Goal: Information Seeking & Learning: Find contact information

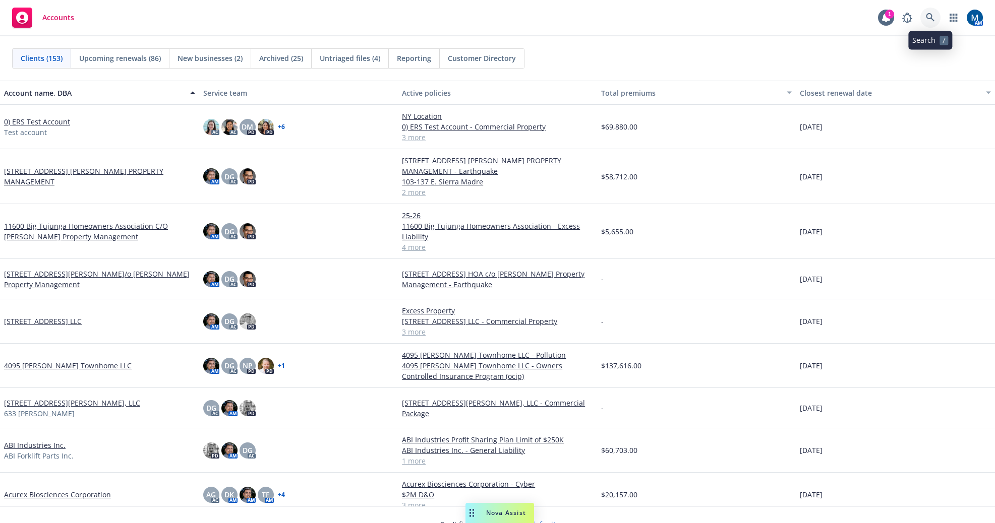
click at [931, 13] on link at bounding box center [930, 18] width 20 height 20
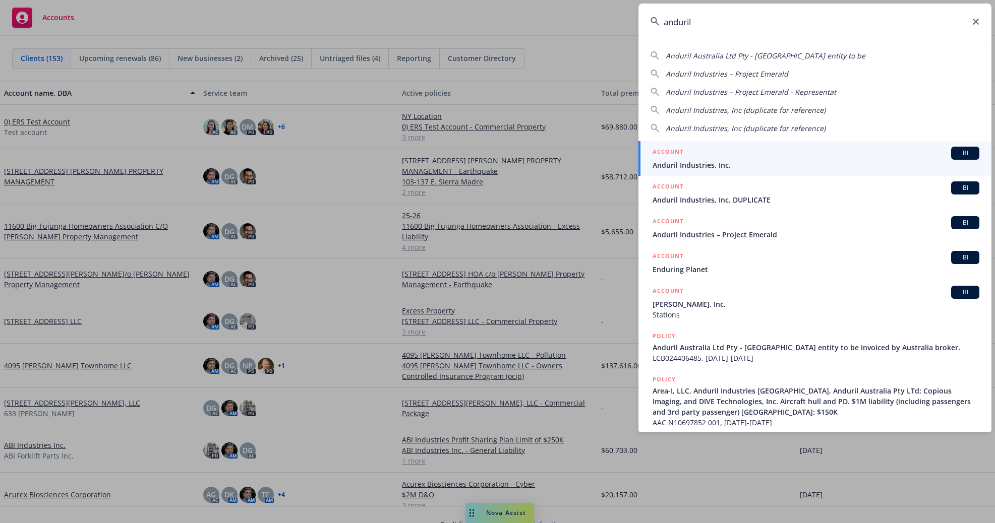
type input "anduril"
click at [720, 150] on div "ACCOUNT BI" at bounding box center [815, 153] width 327 height 13
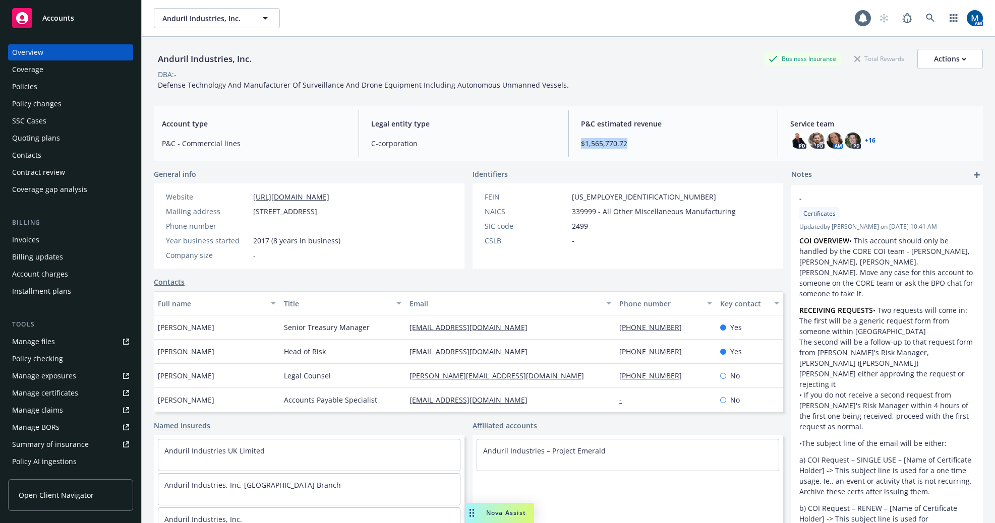
drag, startPoint x: 634, startPoint y: 144, endPoint x: 570, endPoint y: 144, distance: 64.0
click at [573, 144] on div "P&C estimated revenue $1,565,770.72" at bounding box center [673, 133] width 201 height 46
click at [35, 340] on div "Manage files" at bounding box center [33, 342] width 43 height 16
drag, startPoint x: 259, startPoint y: 67, endPoint x: 155, endPoint y: 62, distance: 103.5
click at [155, 62] on div "Anduril Industries, Inc. Business Insurance Total Rewards Actions" at bounding box center [568, 59] width 829 height 20
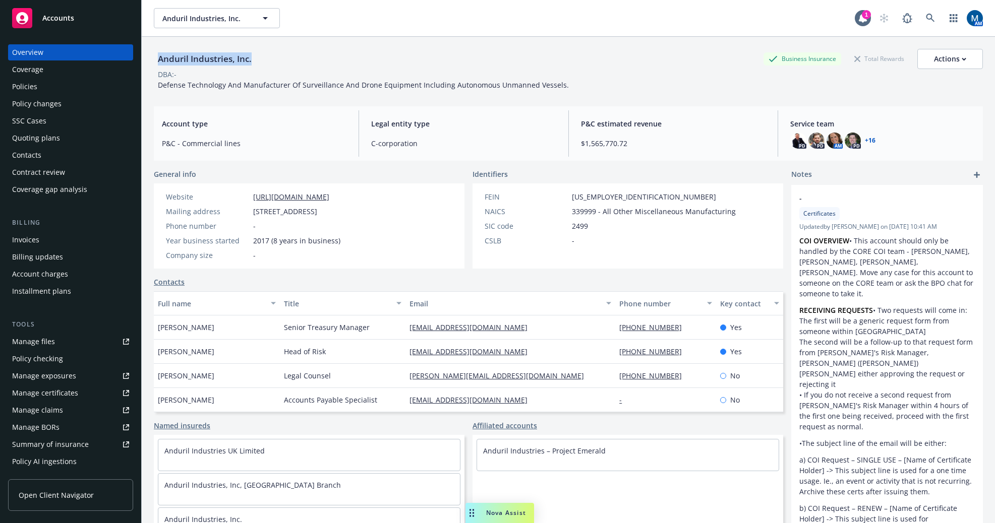
click at [288, 63] on div "Anduril Industries, Inc. Business Insurance Total Rewards Actions" at bounding box center [568, 59] width 829 height 20
click at [62, 154] on div "Contacts" at bounding box center [70, 155] width 117 height 16
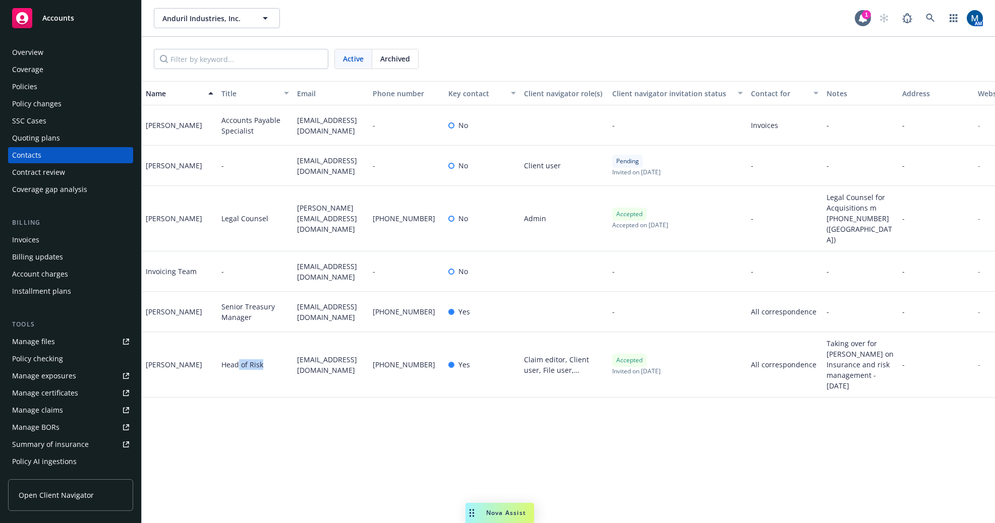
drag, startPoint x: 269, startPoint y: 354, endPoint x: 237, endPoint y: 345, distance: 33.5
click at [237, 345] on div "Head of Risk" at bounding box center [255, 365] width 76 height 66
click at [345, 372] on div "vmonastersky@anduril.com" at bounding box center [331, 365] width 76 height 66
click at [81, 55] on div "Overview" at bounding box center [70, 52] width 117 height 16
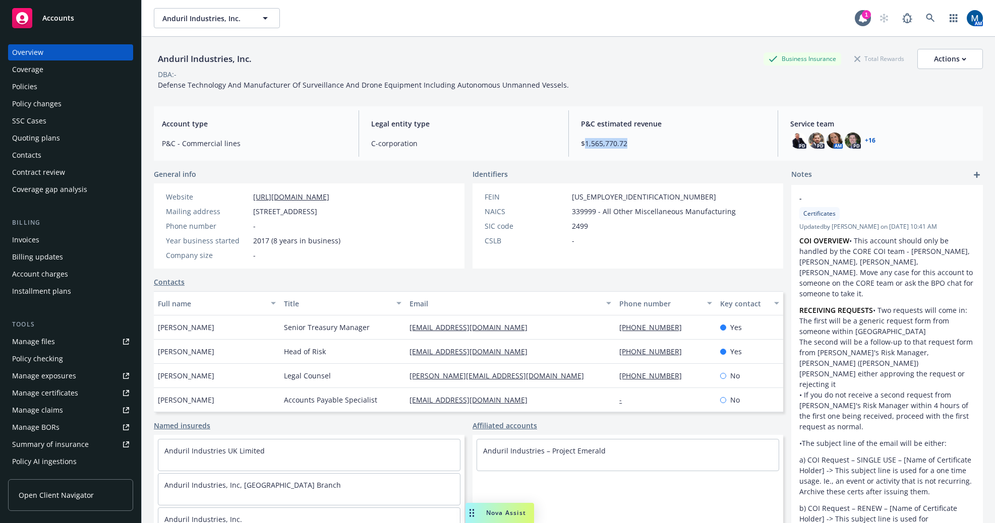
drag, startPoint x: 622, startPoint y: 143, endPoint x: 580, endPoint y: 146, distance: 41.4
click at [581, 146] on span "$1,565,770.72" at bounding box center [673, 143] width 185 height 11
click at [576, 62] on div "Anduril Industries, Inc. Business Insurance Total Rewards Actions" at bounding box center [568, 59] width 829 height 20
click at [926, 19] on icon at bounding box center [930, 18] width 9 height 9
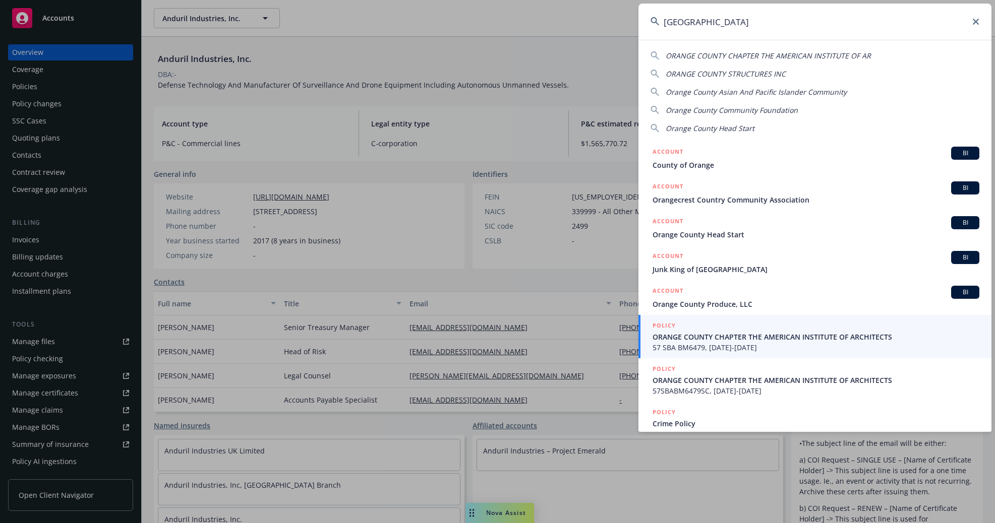
click at [741, 92] on span "Orange County Asian And Pacific Islander Community" at bounding box center [755, 92] width 181 height 10
type input "Orange County Asian And Pacific Islander Community"
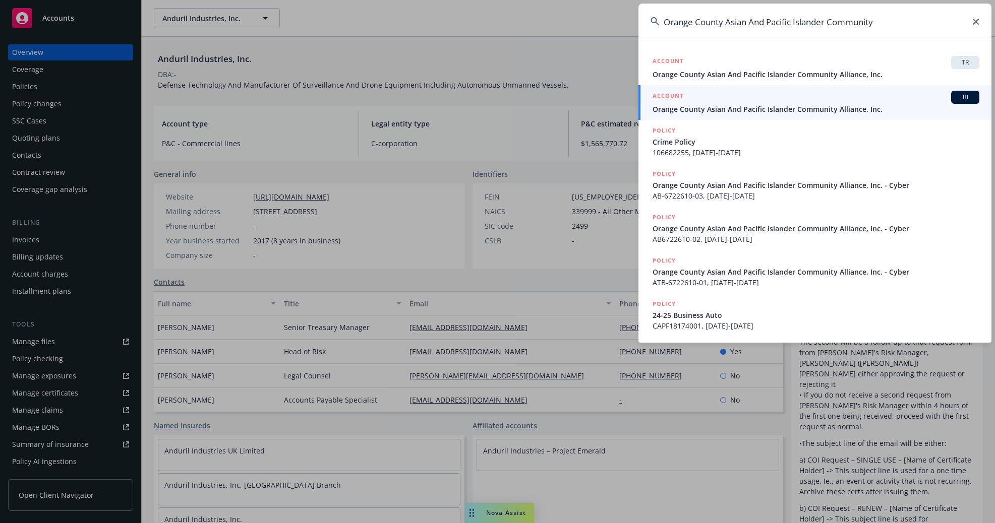
click at [740, 110] on span "Orange County Asian And Pacific Islander Community Alliance, Inc." at bounding box center [815, 109] width 327 height 11
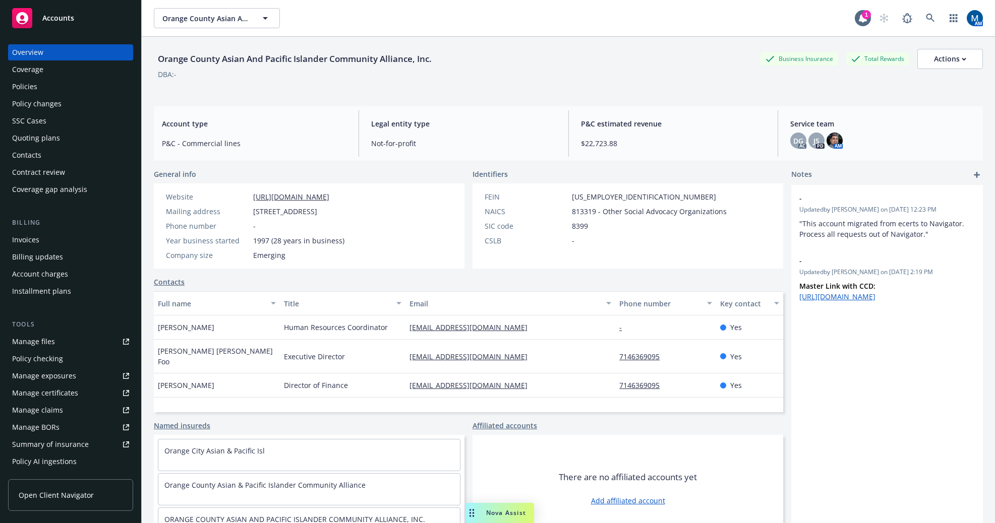
click at [54, 83] on div "Policies" at bounding box center [70, 87] width 117 height 16
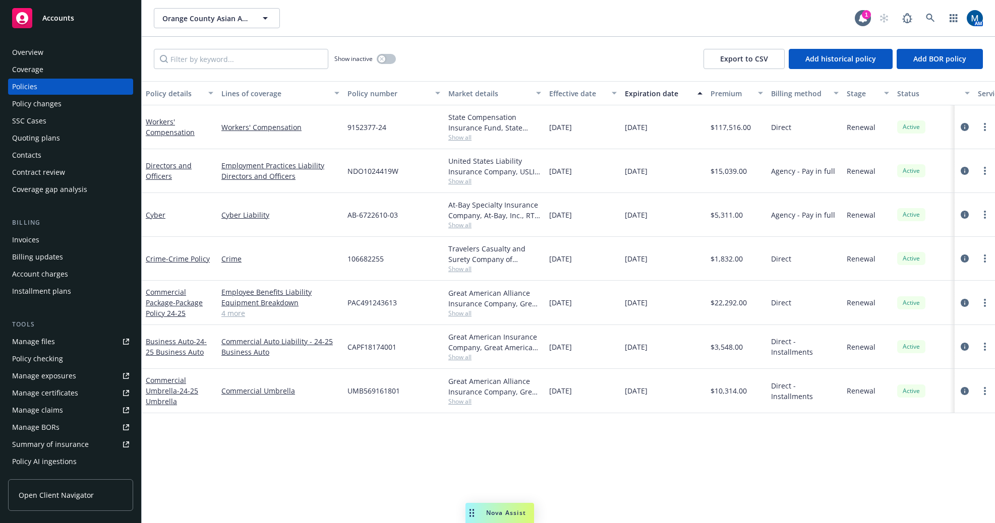
click at [419, 21] on div "Orange County Asian And Pacific Islander Community Alliance, Inc. Orange County…" at bounding box center [504, 18] width 701 height 20
click at [74, 140] on div "Quoting plans" at bounding box center [70, 138] width 117 height 16
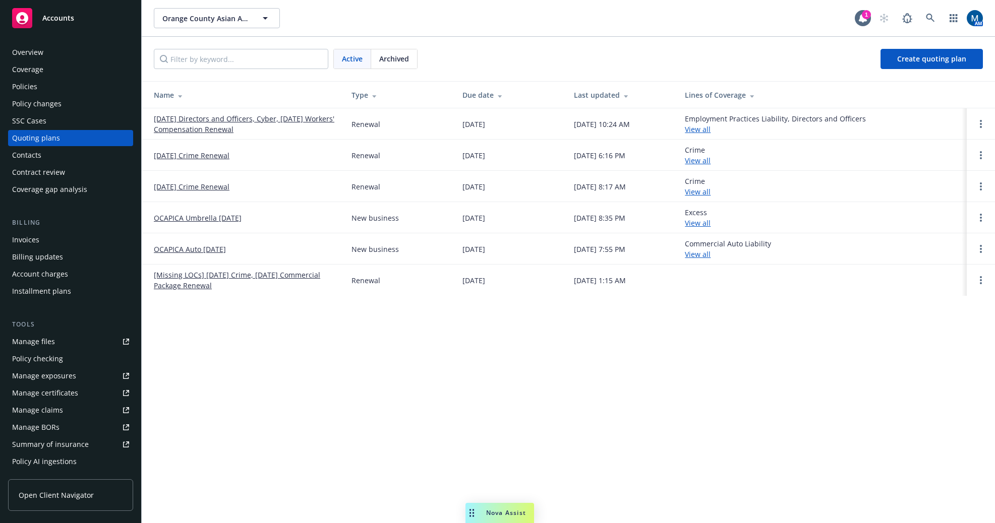
click at [75, 81] on div "Policies" at bounding box center [70, 87] width 117 height 16
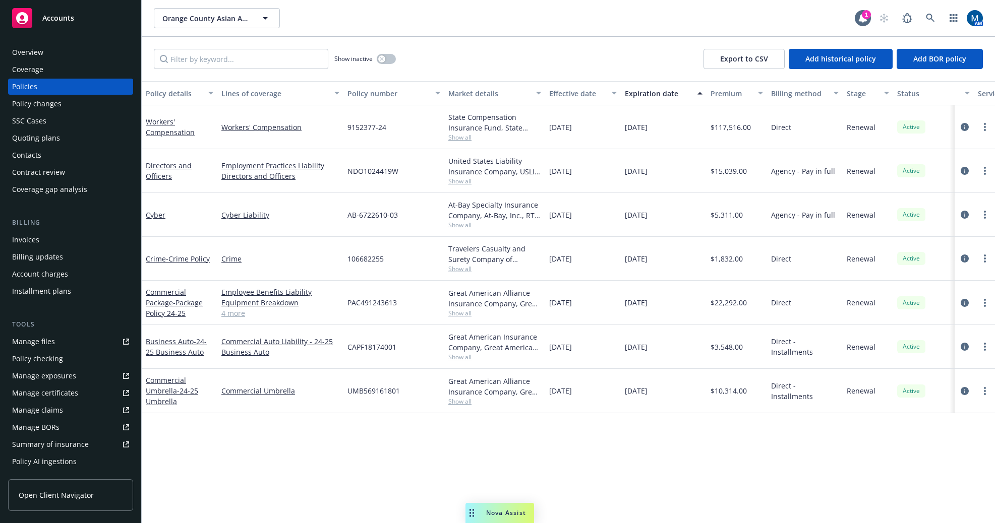
click at [470, 35] on div "Orange County Asian And Pacific Islander Community Alliance, Inc. Orange County…" at bounding box center [568, 18] width 853 height 36
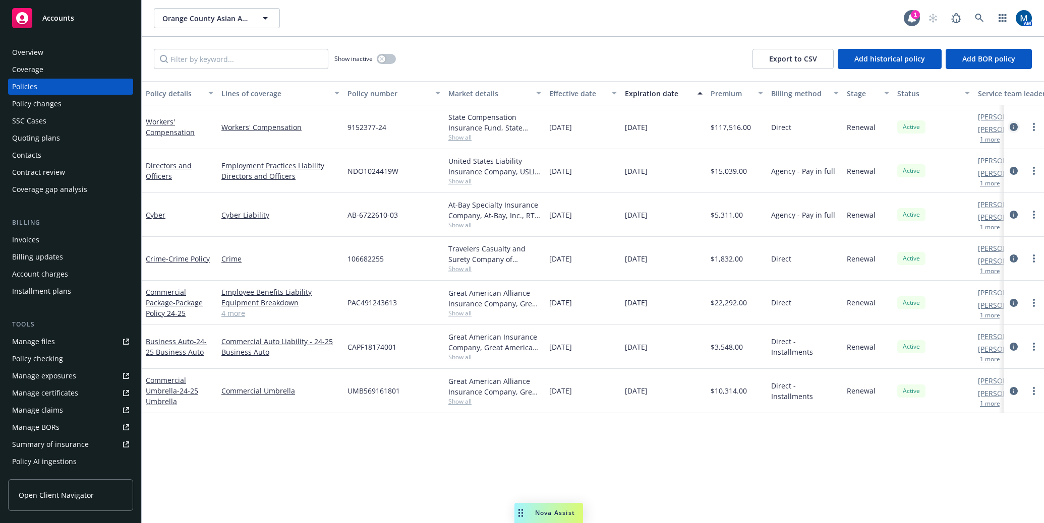
click at [1008, 127] on link "circleInformation" at bounding box center [1013, 127] width 12 height 12
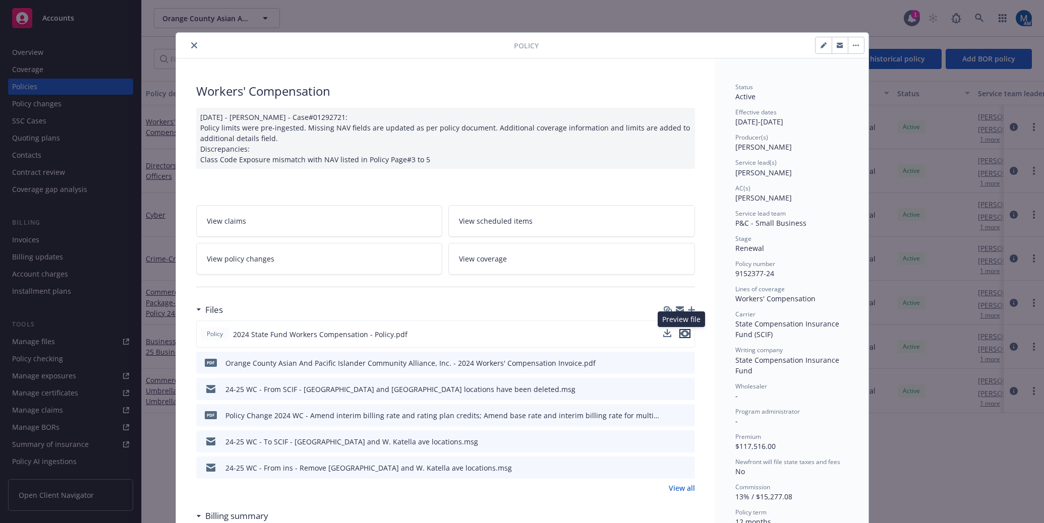
click at [682, 334] on icon "preview file" at bounding box center [684, 333] width 9 height 7
click at [191, 42] on icon "close" at bounding box center [194, 45] width 6 height 6
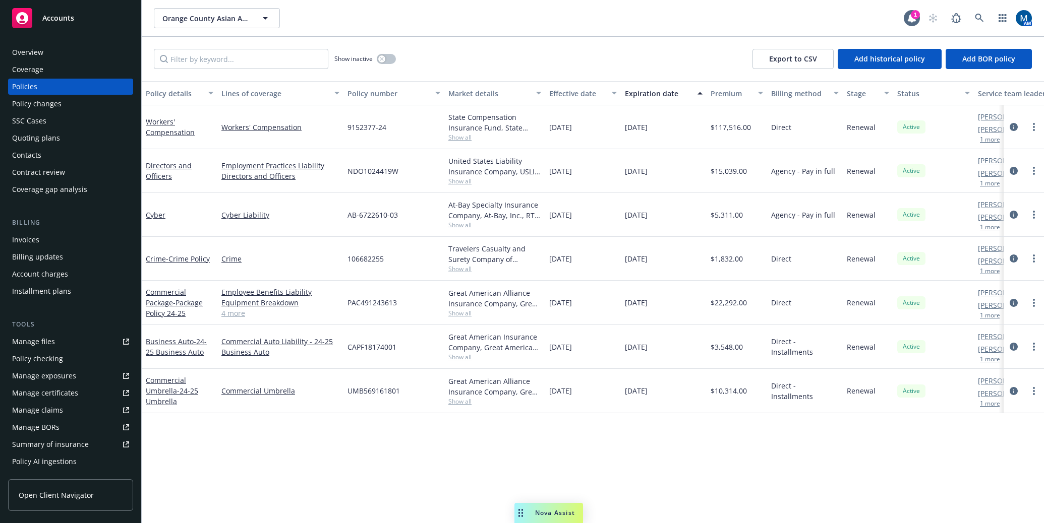
click at [57, 390] on div "Manage certificates" at bounding box center [45, 393] width 66 height 16
click at [483, 50] on div "Show inactive Export to CSV Add historical policy Add BOR policy" at bounding box center [593, 59] width 902 height 44
click at [379, 49] on div "Show inactive" at bounding box center [365, 59] width 62 height 20
click at [384, 63] on button "button" at bounding box center [386, 59] width 19 height 10
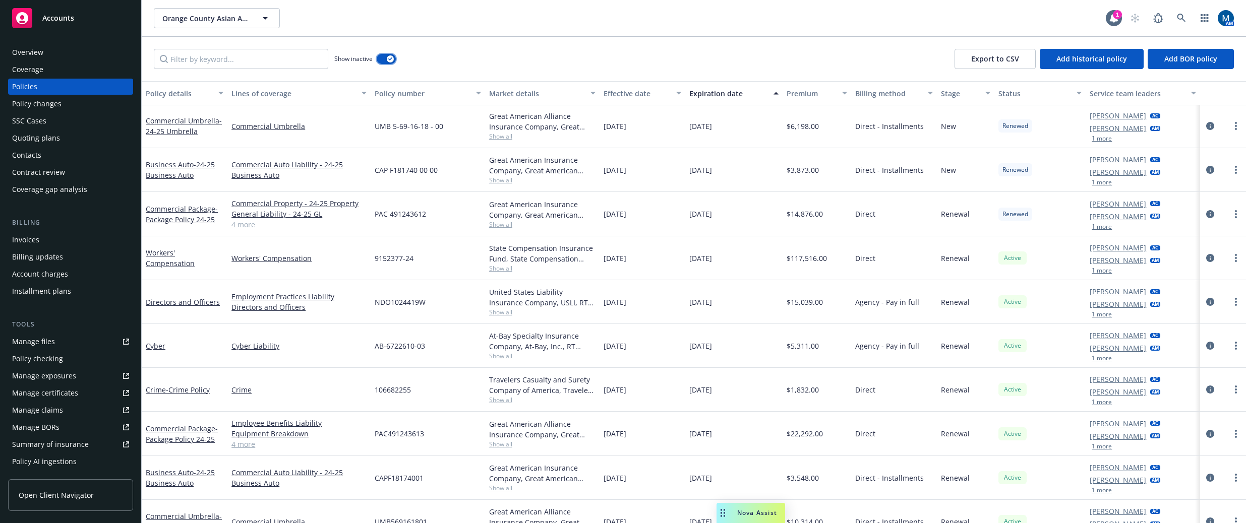
scroll to position [428, 0]
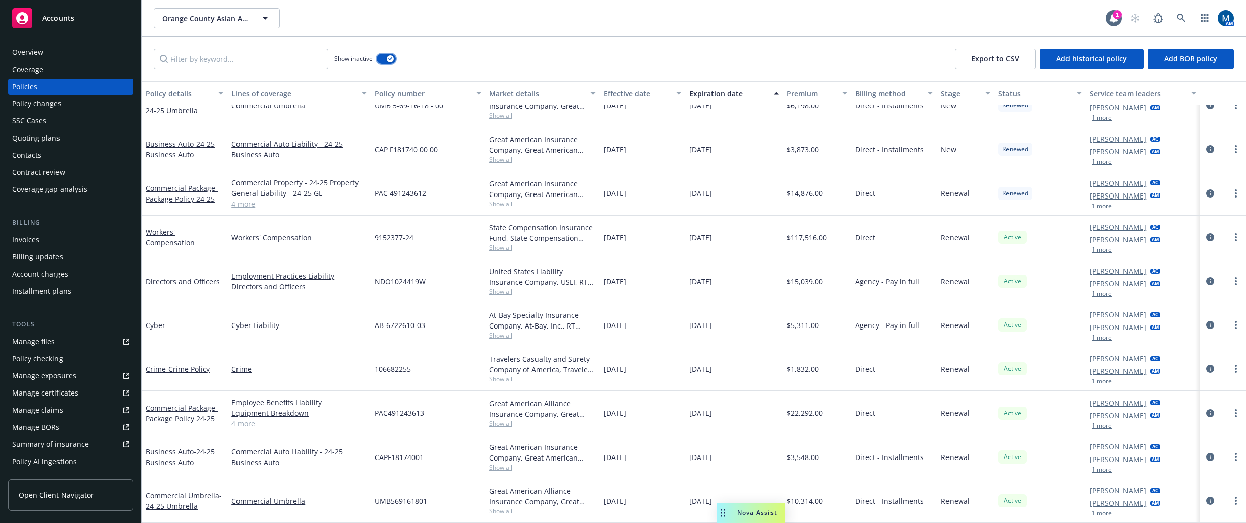
click at [391, 56] on div "button" at bounding box center [390, 58] width 7 height 7
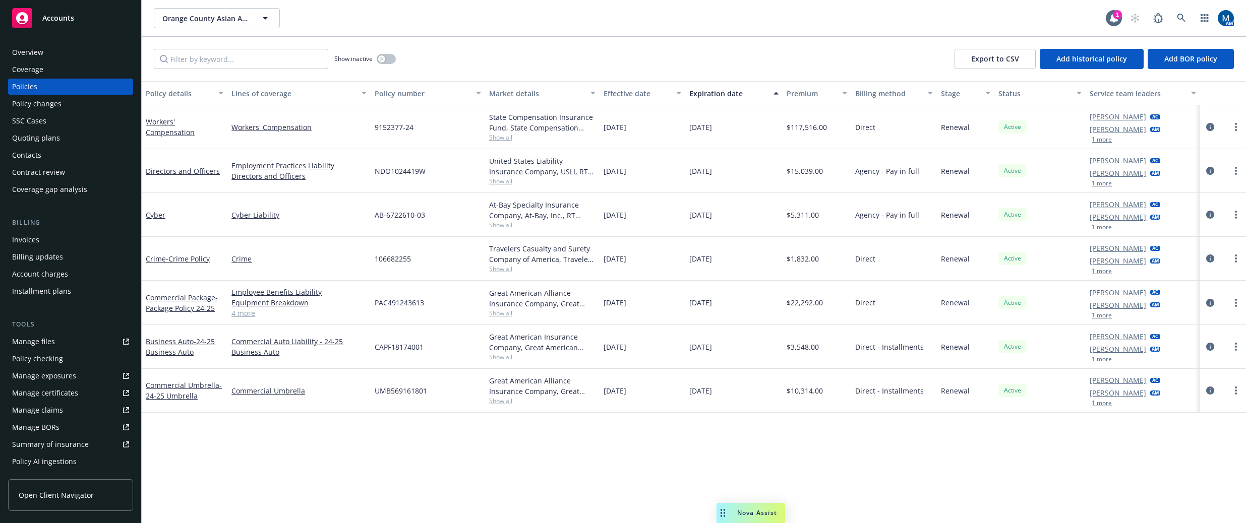
click at [572, 45] on div "Show inactive Export to CSV Add historical policy Add BOR policy" at bounding box center [694, 59] width 1104 height 44
click at [606, 476] on div "Policy details Lines of coverage Policy number Market details Effective date Ex…" at bounding box center [694, 302] width 1104 height 442
click at [610, 462] on div "Policy details Lines of coverage Policy number Market details Effective date Ex…" at bounding box center [694, 302] width 1104 height 442
click at [629, 29] on div "Orange County Asian And Pacific Islander Community Alliance, Inc. Orange County…" at bounding box center [694, 18] width 1104 height 36
click at [43, 136] on div "Quoting plans" at bounding box center [36, 138] width 48 height 16
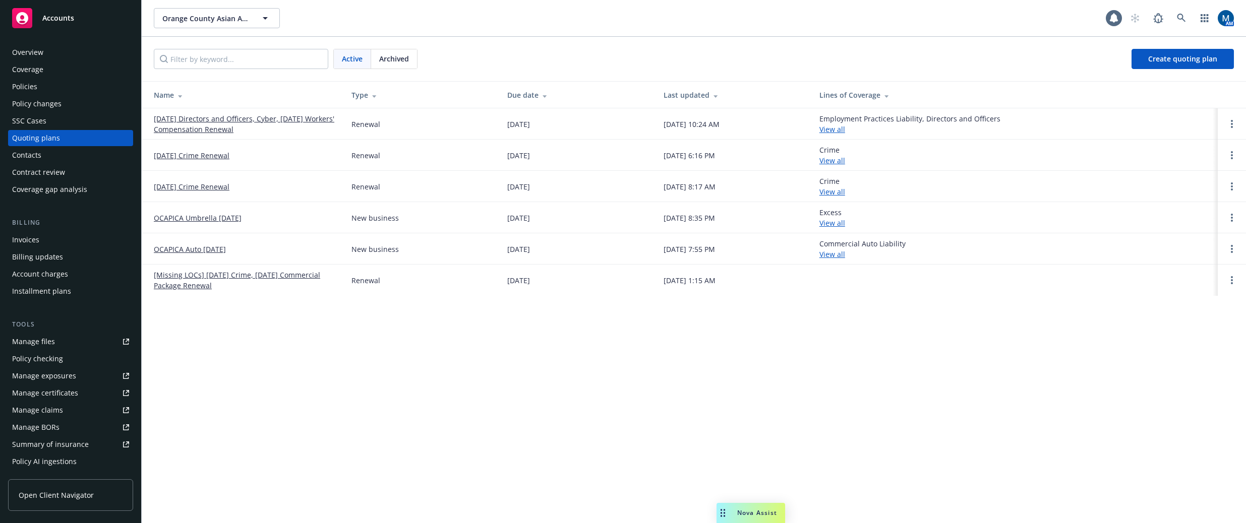
click at [47, 86] on div "Policies" at bounding box center [70, 87] width 117 height 16
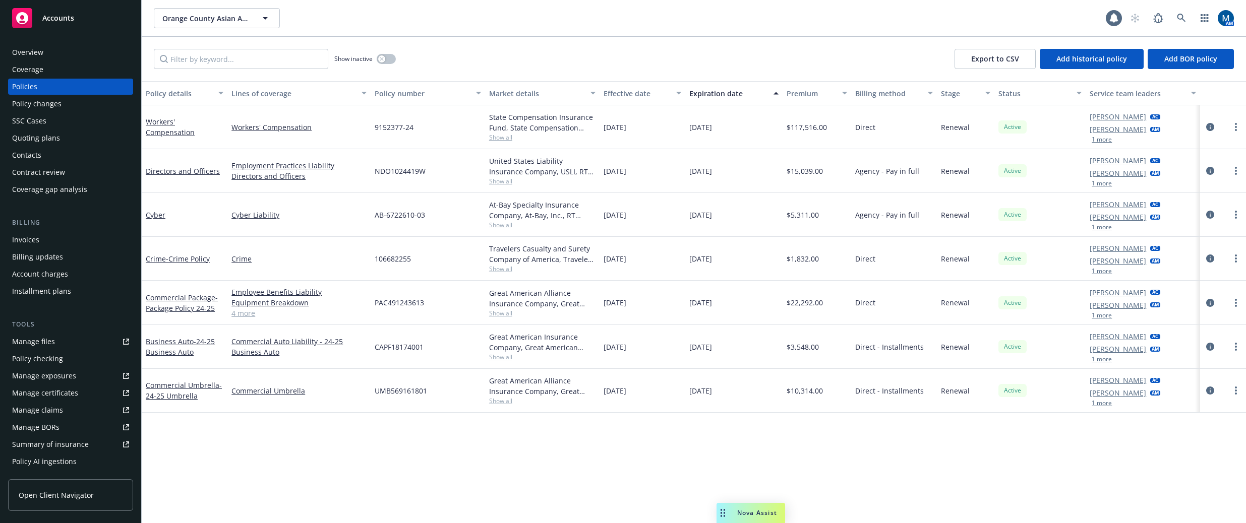
click at [472, 6] on div "Orange County Asian And Pacific Islander Community Alliance, Inc. Orange County…" at bounding box center [694, 18] width 1104 height 36
click at [388, 57] on button "button" at bounding box center [386, 59] width 19 height 10
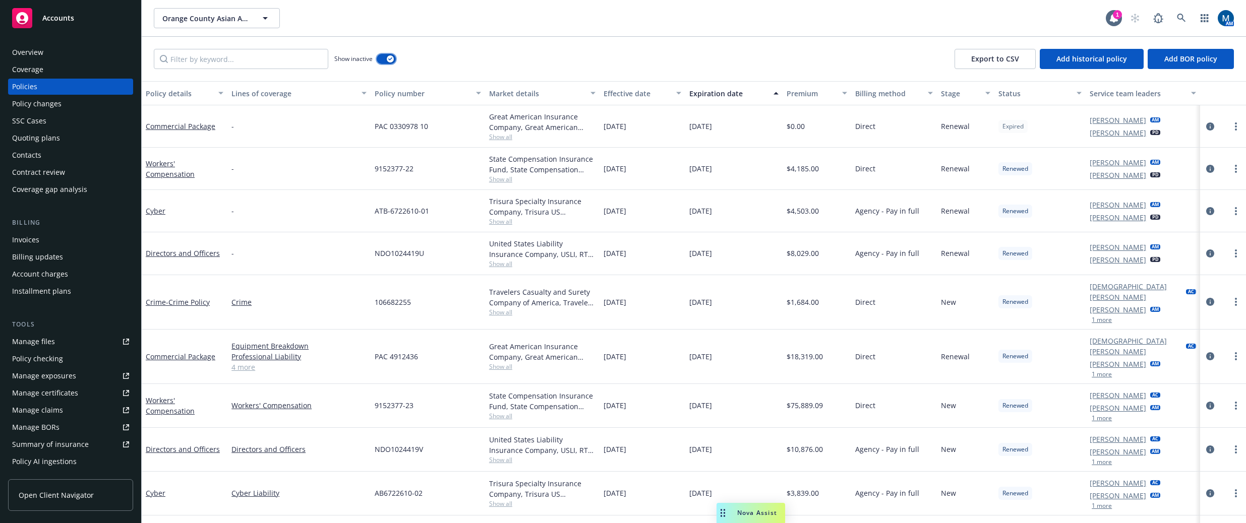
click at [387, 56] on button "button" at bounding box center [386, 59] width 19 height 10
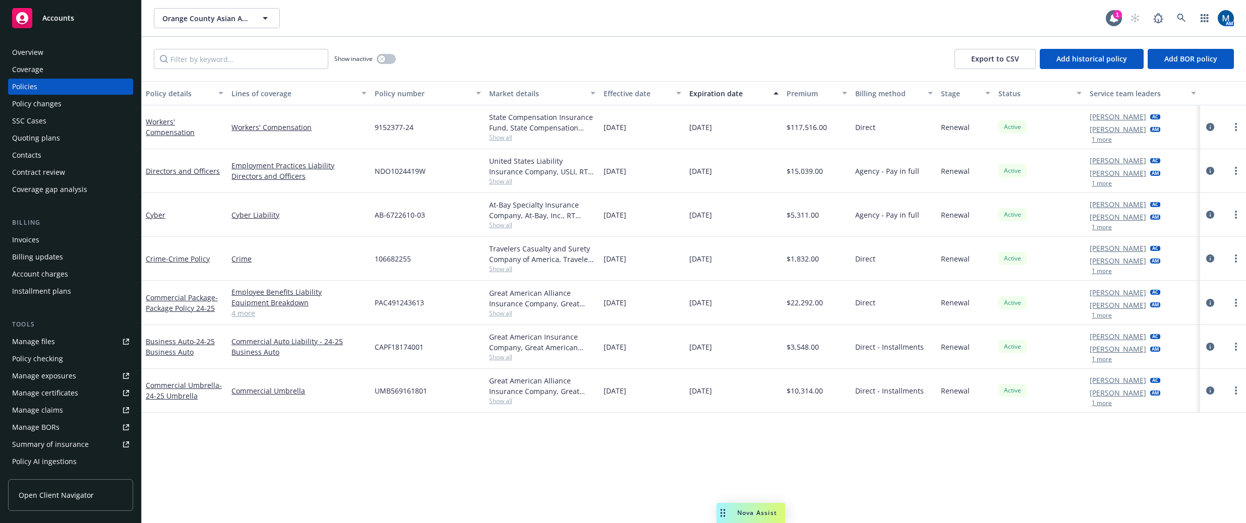
click at [72, 152] on div "Contacts" at bounding box center [70, 155] width 117 height 16
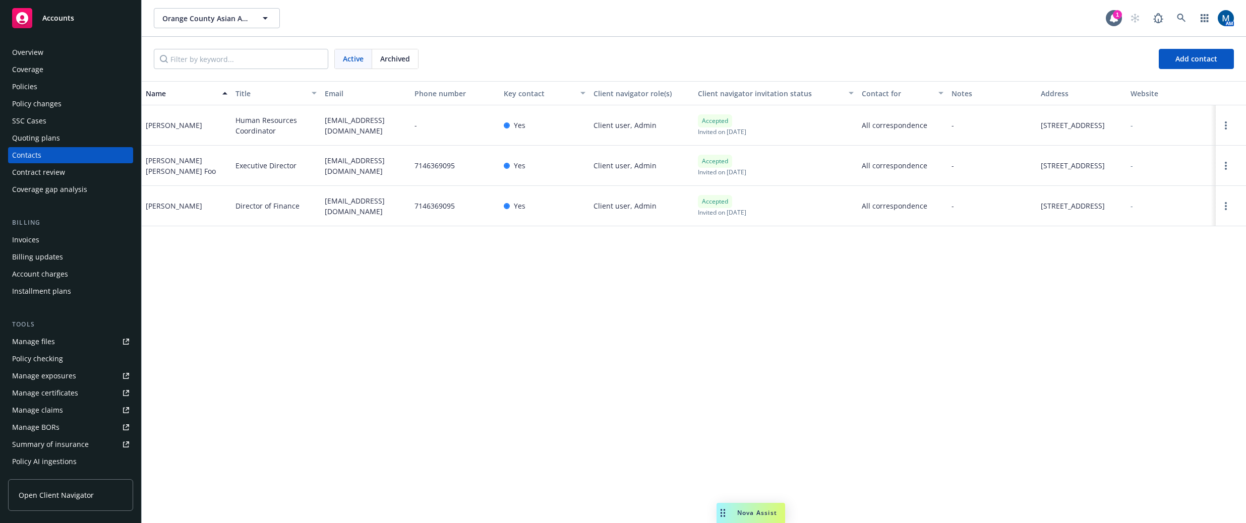
click at [55, 83] on div "Policies" at bounding box center [70, 87] width 117 height 16
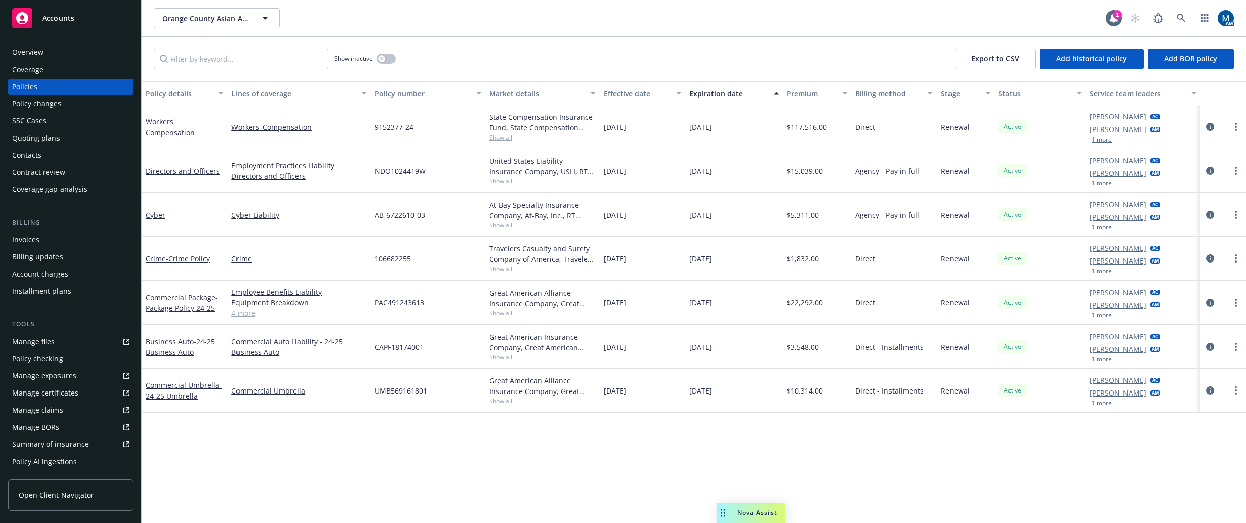
click at [724, 56] on div "Show inactive Export to CSV Add historical policy Add BOR policy" at bounding box center [694, 59] width 1104 height 44
click at [52, 148] on div "Contacts" at bounding box center [70, 155] width 117 height 16
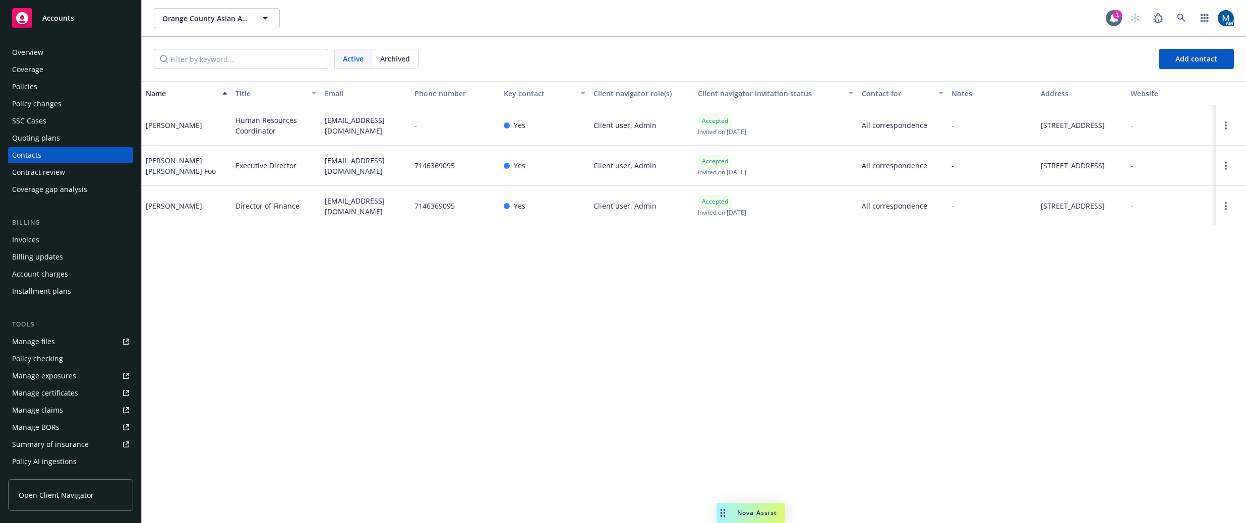
click at [54, 88] on div "Policies" at bounding box center [70, 87] width 117 height 16
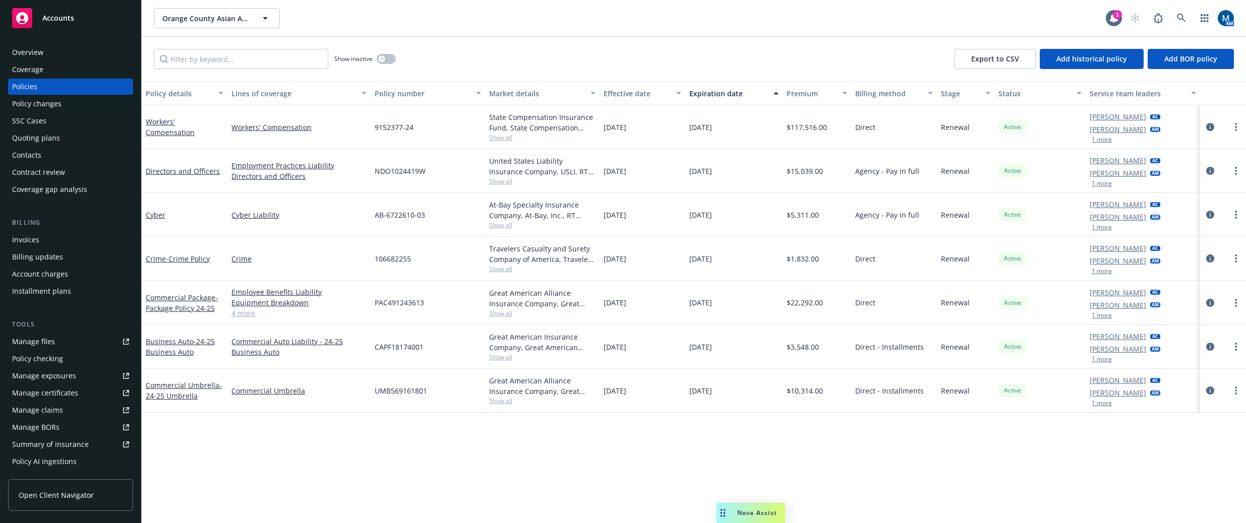
click at [61, 52] on div "Overview" at bounding box center [70, 52] width 117 height 16
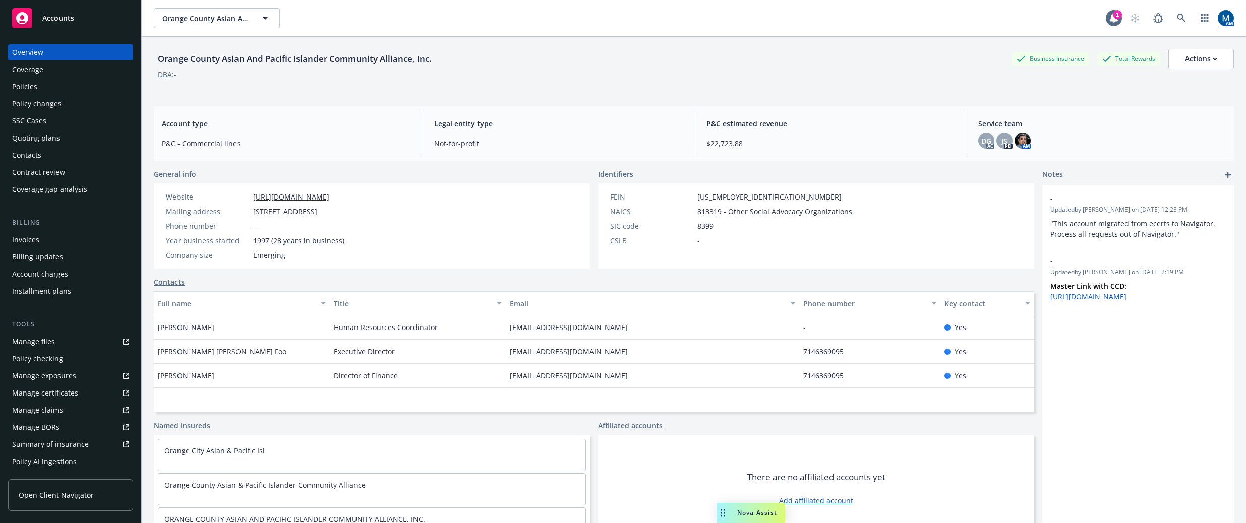
click at [75, 93] on div "Policies" at bounding box center [70, 87] width 117 height 16
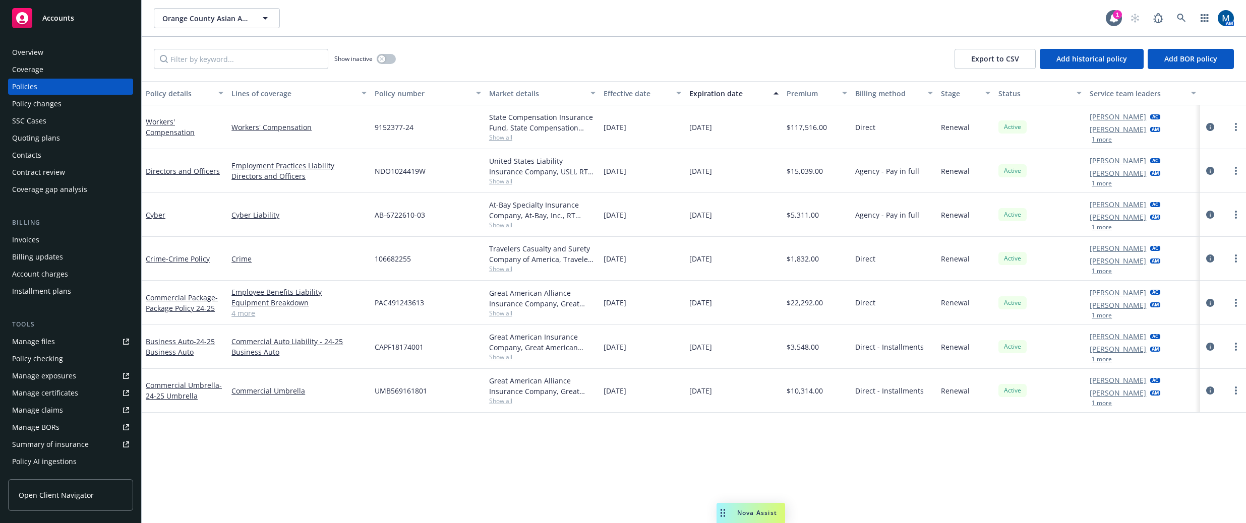
click at [826, 36] on div "Orange County Asian And Pacific Islander Community Alliance, Inc. Orange County…" at bounding box center [694, 18] width 1104 height 37
click at [386, 58] on button "button" at bounding box center [386, 59] width 19 height 10
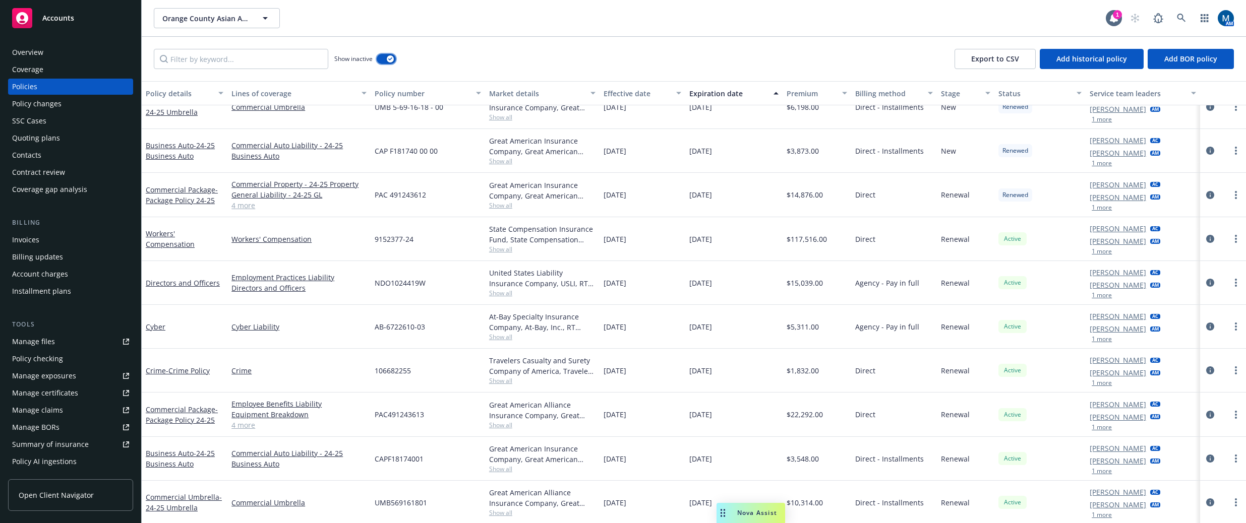
scroll to position [428, 0]
click at [391, 57] on icon "button" at bounding box center [390, 58] width 4 height 3
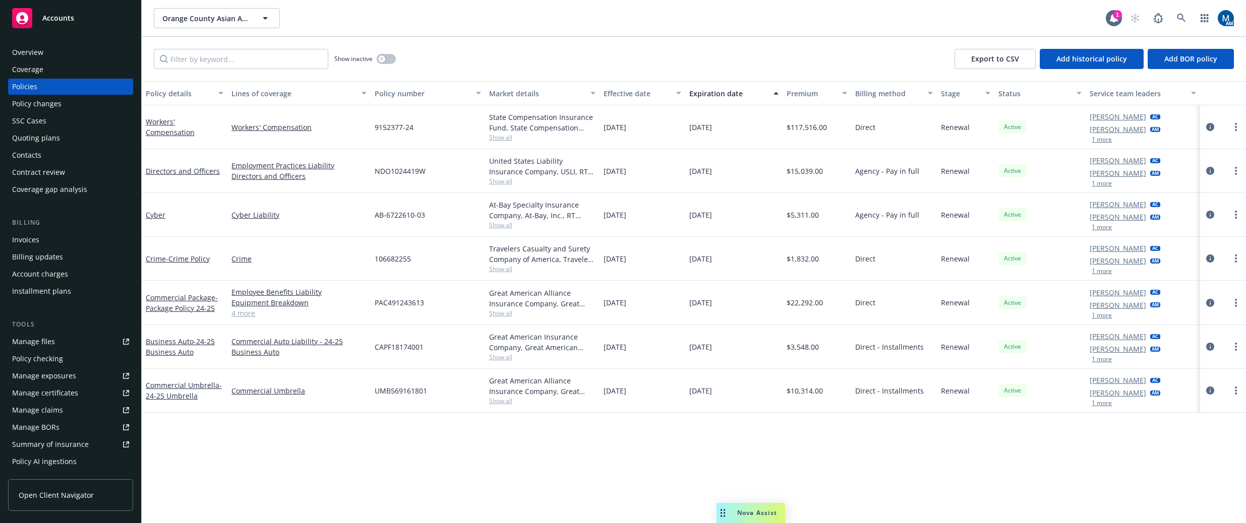
click at [858, 436] on div "Policy details Lines of coverage Policy number Market details Effective date Ex…" at bounding box center [694, 302] width 1104 height 442
click at [824, 483] on div "Policy details Lines of coverage Policy number Market details Effective date Ex…" at bounding box center [694, 302] width 1104 height 442
click at [501, 404] on span "Show all" at bounding box center [542, 401] width 106 height 9
click at [666, 457] on div "Policy details Lines of coverage Policy number Market details Effective date Ex…" at bounding box center [694, 302] width 1104 height 442
click at [506, 359] on span "Show all" at bounding box center [542, 357] width 106 height 9
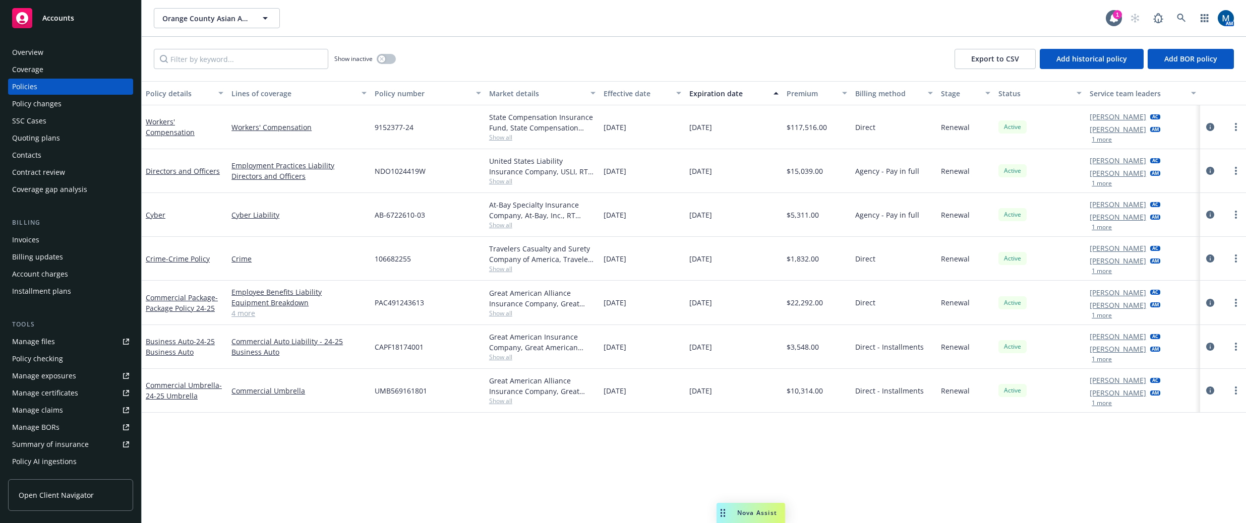
click at [700, 470] on div "Policy details Lines of coverage Policy number Market details Effective date Ex…" at bounding box center [694, 302] width 1104 height 442
click at [508, 315] on span "Show all" at bounding box center [542, 313] width 106 height 9
click at [944, 423] on div "Policy details Lines of coverage Policy number Market details Effective date Ex…" at bounding box center [694, 302] width 1104 height 442
click at [634, 440] on div "Policy details Lines of coverage Policy number Market details Effective date Ex…" at bounding box center [694, 302] width 1104 height 442
click at [509, 449] on div "Policy details Lines of coverage Policy number Market details Effective date Ex…" at bounding box center [694, 302] width 1104 height 442
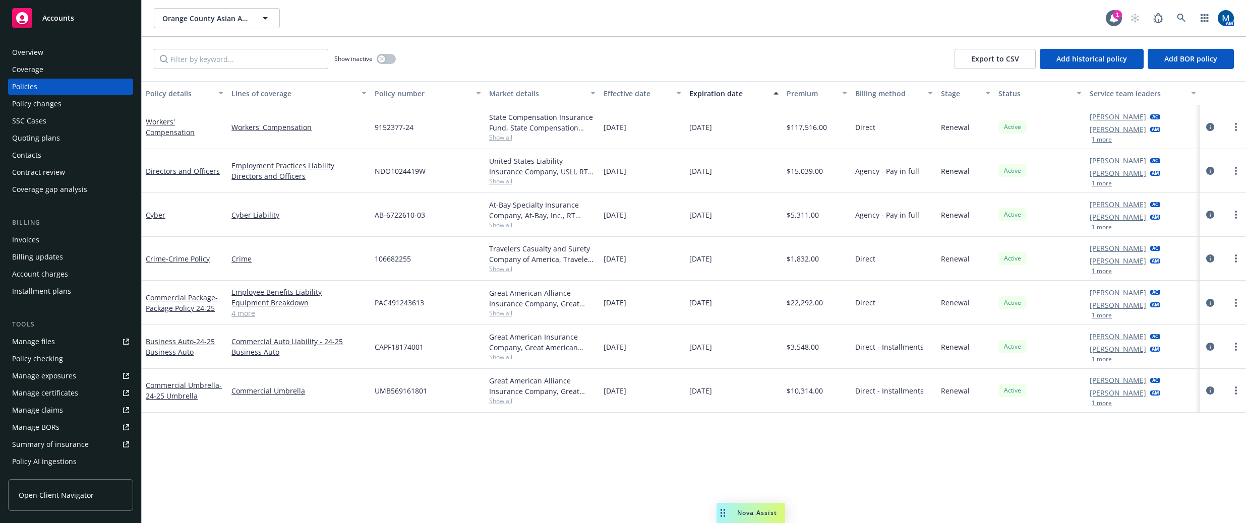
click at [644, 488] on div "Policy details Lines of coverage Policy number Market details Effective date Ex…" at bounding box center [694, 302] width 1104 height 442
click at [708, 54] on div "Show inactive Export to CSV Add historical policy Add BOR policy" at bounding box center [694, 59] width 1104 height 44
click at [521, 494] on div "Policy details Lines of coverage Policy number Market details Effective date Ex…" at bounding box center [694, 302] width 1104 height 442
click at [536, 449] on div "Policy details Lines of coverage Policy number Market details Effective date Ex…" at bounding box center [694, 302] width 1104 height 442
drag, startPoint x: 462, startPoint y: 31, endPoint x: 346, endPoint y: 69, distance: 122.4
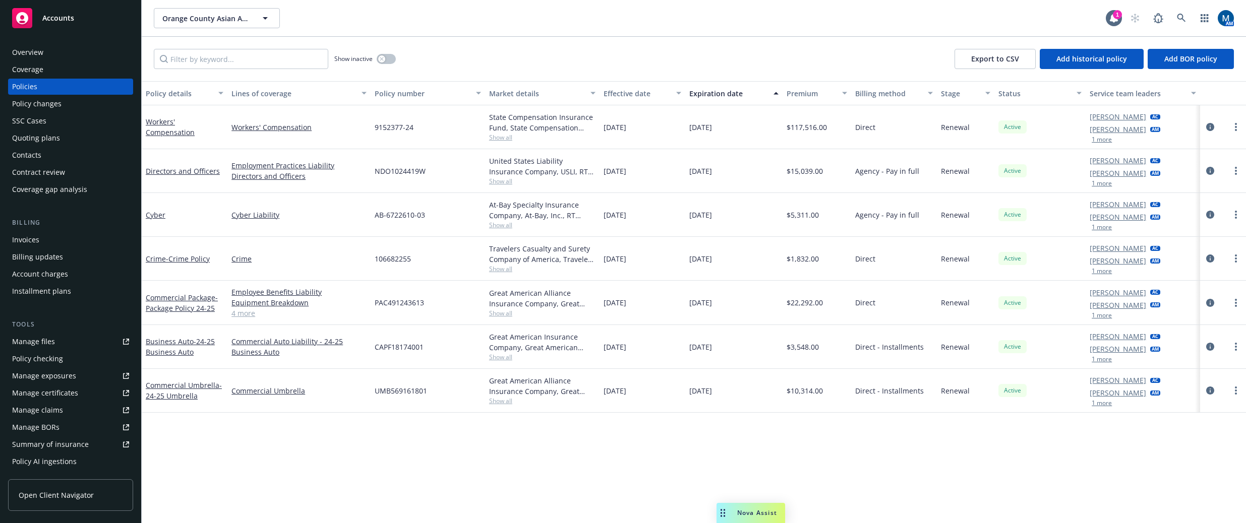
click at [462, 31] on div "Orange County Asian And Pacific Islander Community Alliance, Inc. Orange County…" at bounding box center [694, 18] width 1104 height 36
click at [64, 397] on div "Manage certificates" at bounding box center [45, 393] width 66 height 16
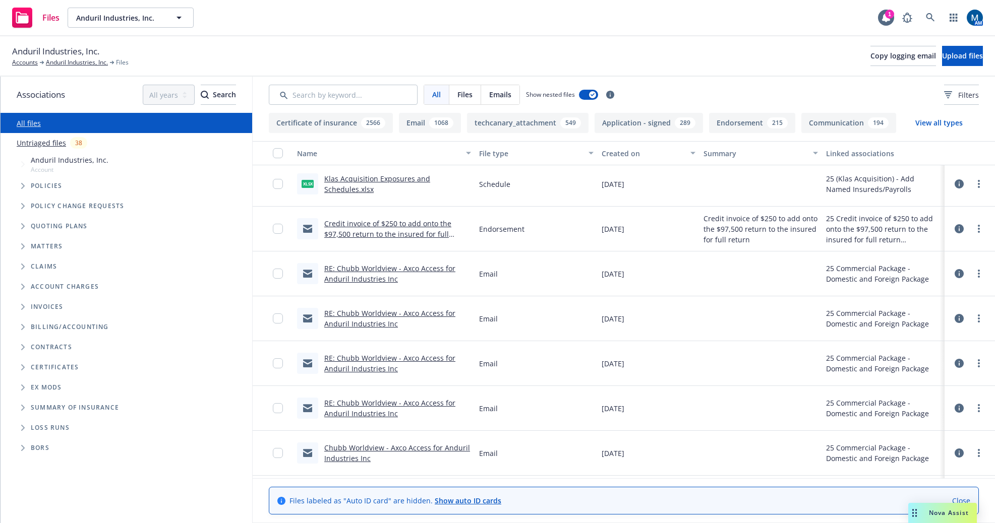
scroll to position [6957, 0]
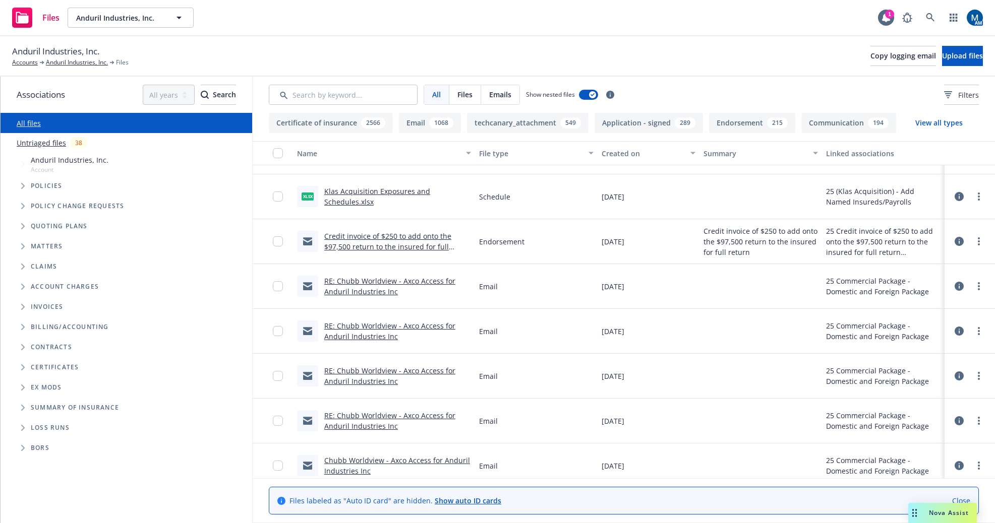
click at [411, 281] on link "RE: Chubb Worldview - Axco Access for Anduril Industries Inc" at bounding box center [389, 286] width 131 height 20
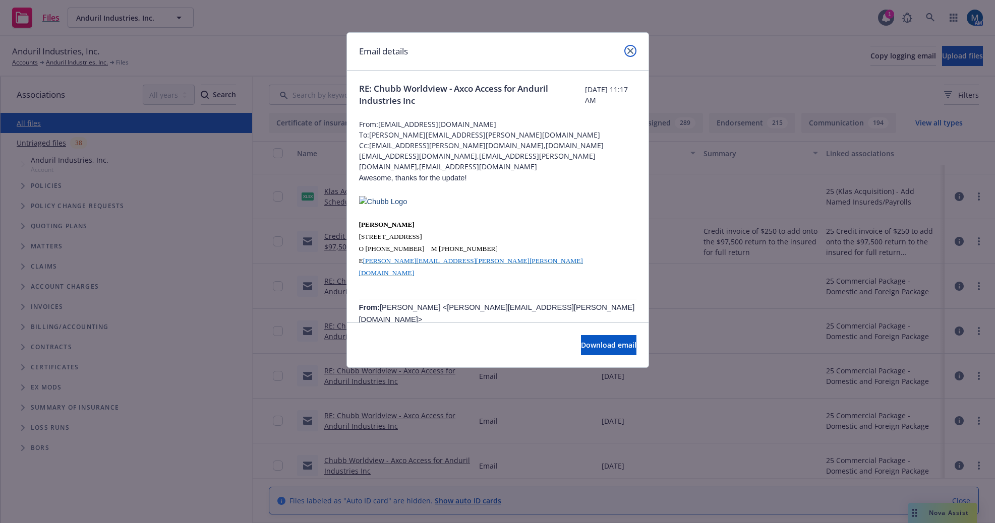
click at [632, 51] on icon "close" at bounding box center [630, 51] width 6 height 6
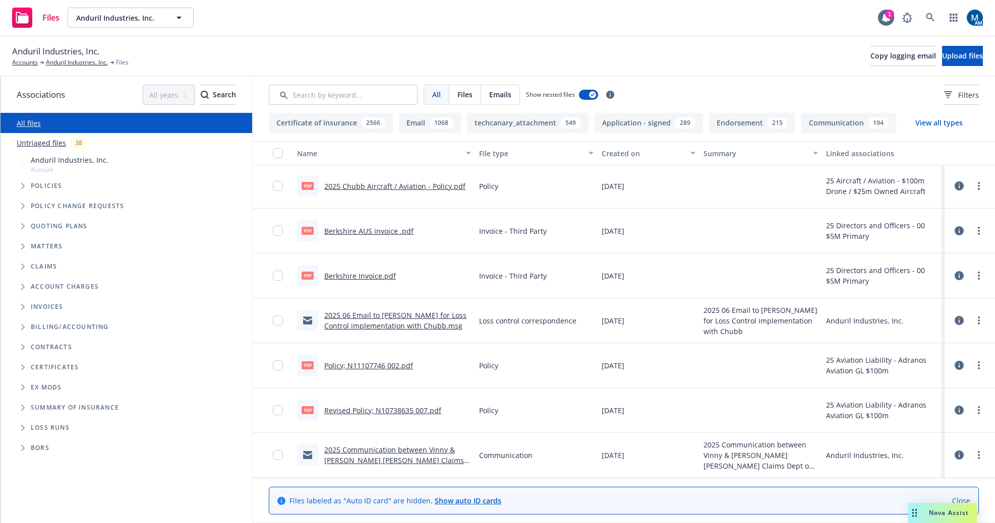
scroll to position [0, 0]
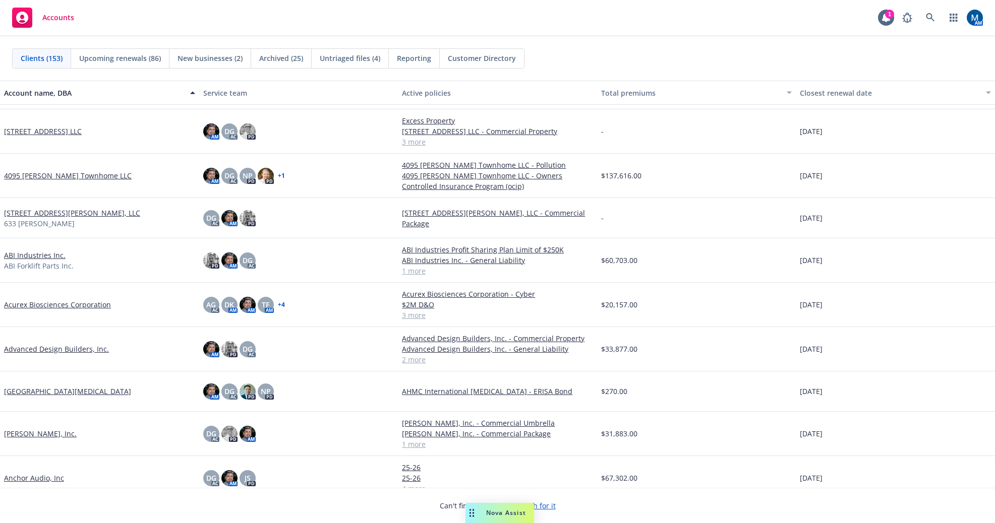
scroll to position [202, 0]
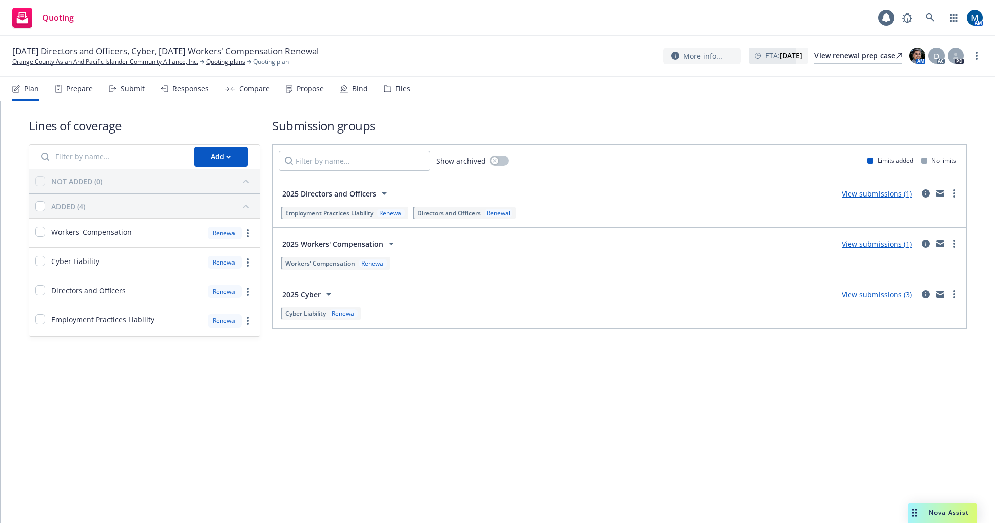
click at [293, 96] on div "Propose" at bounding box center [305, 89] width 38 height 24
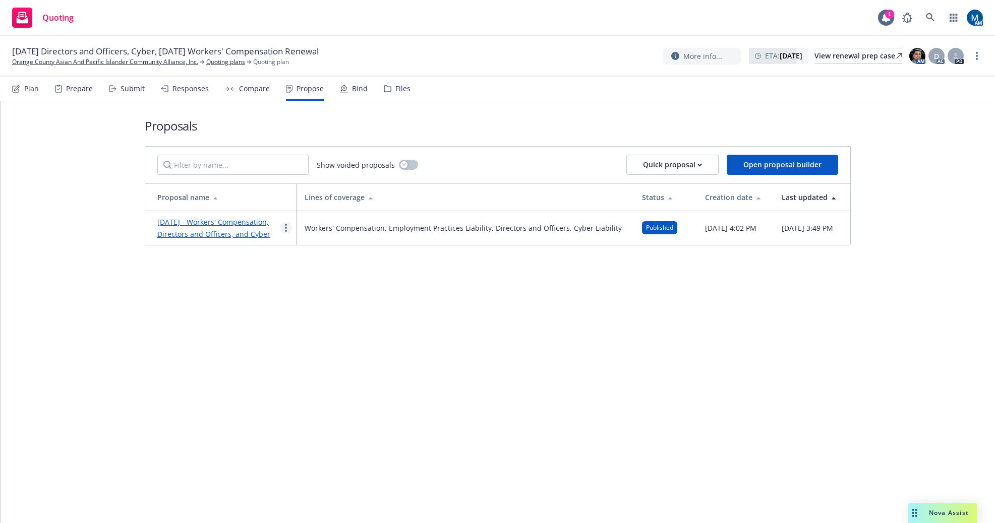
click at [283, 234] on link "more" at bounding box center [286, 228] width 12 height 12
click at [318, 338] on span "See client view" at bounding box center [317, 339] width 74 height 10
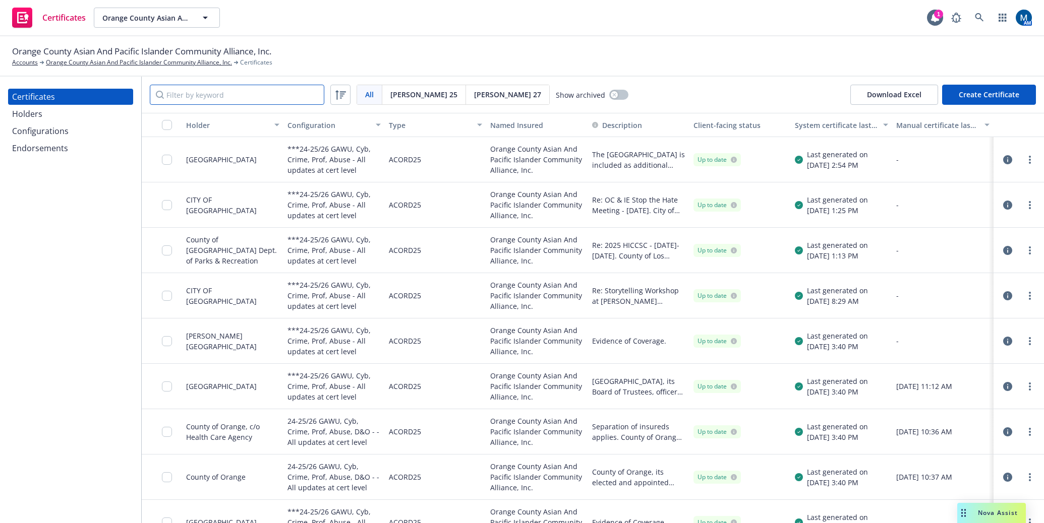
click at [224, 90] on input "Filter by keyword" at bounding box center [237, 95] width 174 height 20
click at [82, 356] on div "Certificates Holders Configurations Endorsements" at bounding box center [70, 300] width 141 height 447
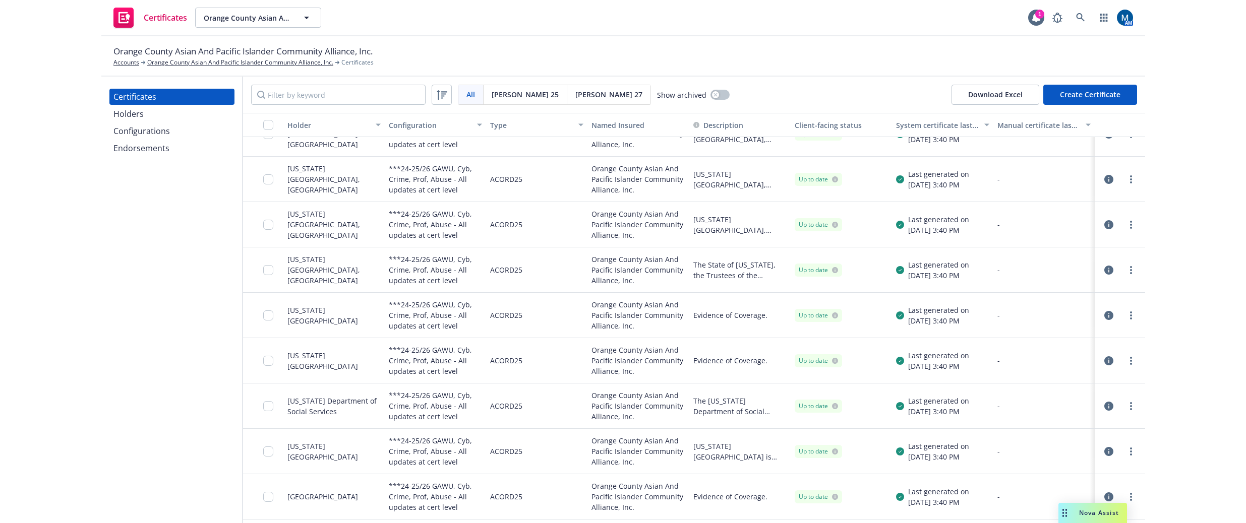
scroll to position [1412, 0]
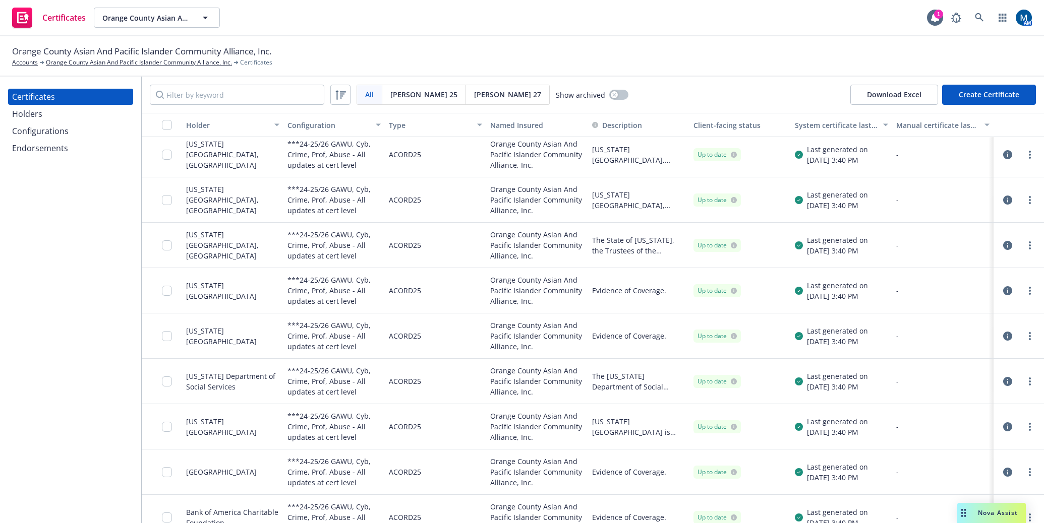
click at [562, 44] on div "Orange County Asian And Pacific Islander Community Alliance, Inc. Accounts Oran…" at bounding box center [522, 56] width 1044 height 40
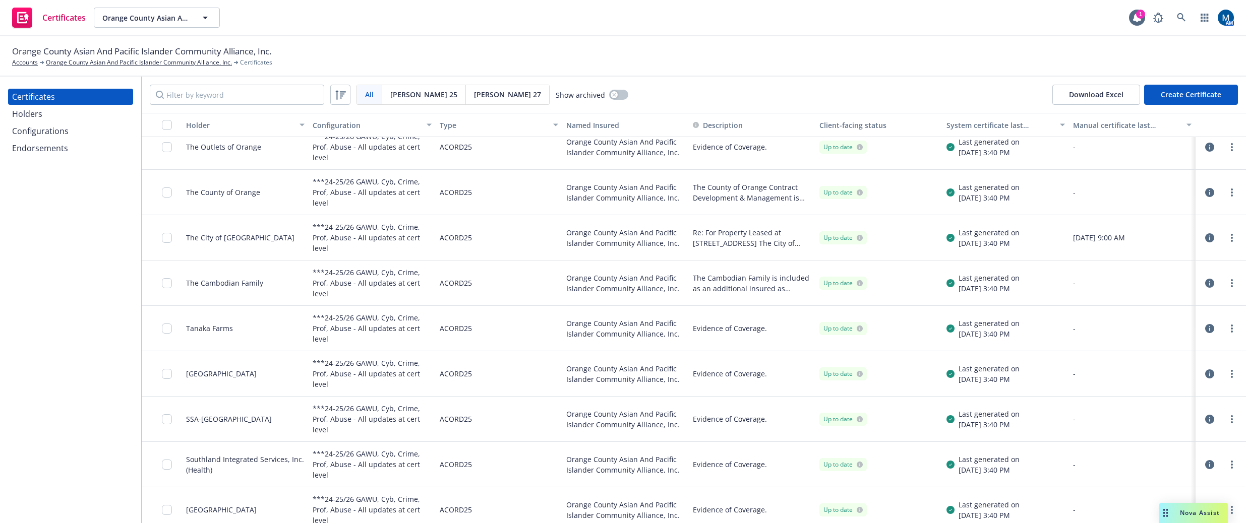
scroll to position [3025, 0]
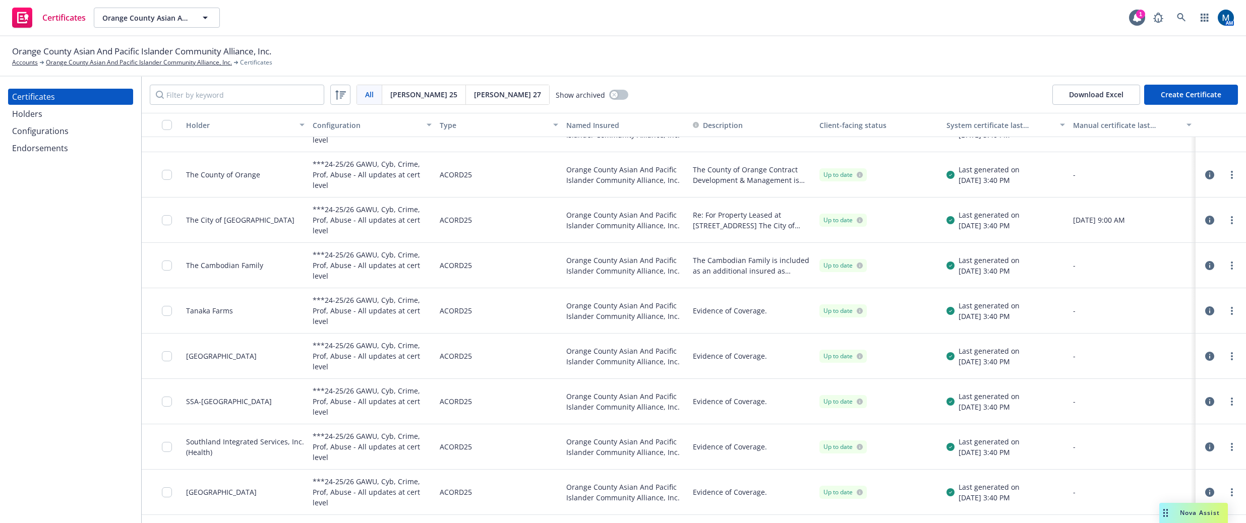
click at [1043, 353] on icon "button" at bounding box center [1209, 356] width 9 height 9
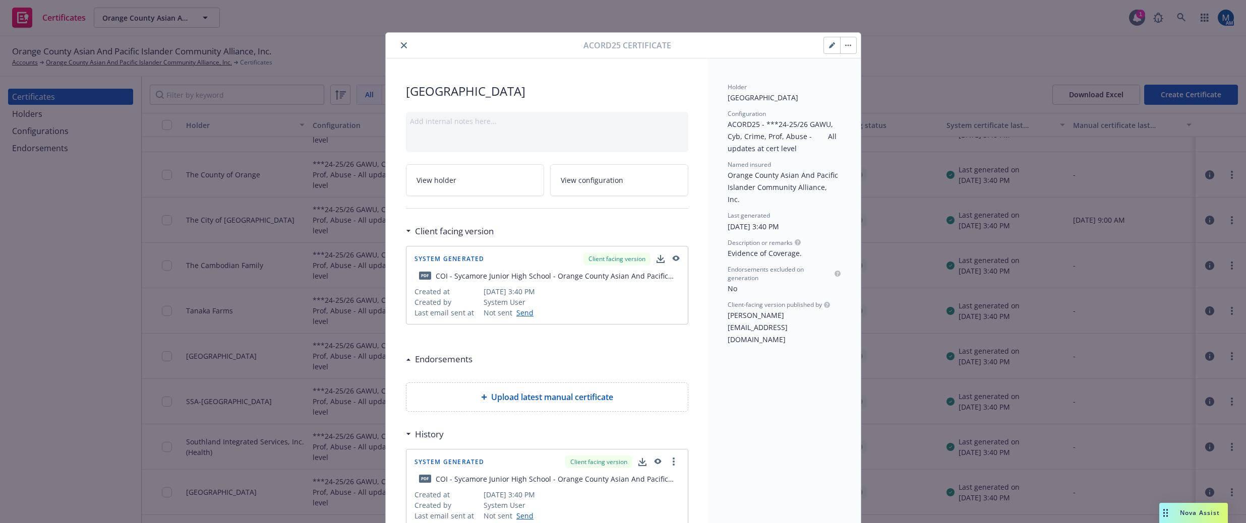
click at [400, 40] on button "close" at bounding box center [404, 45] width 12 height 12
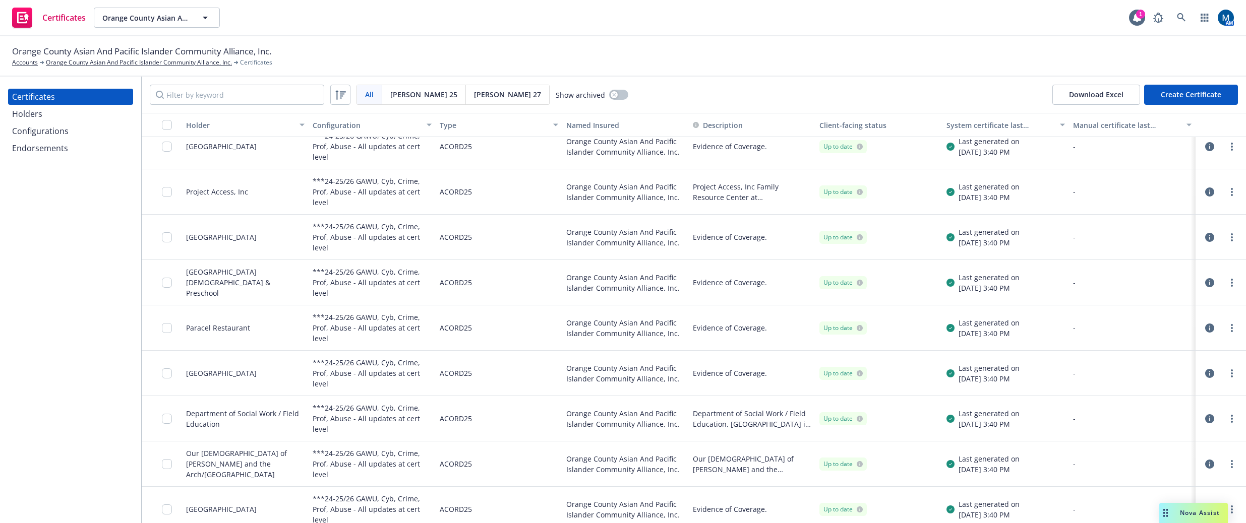
scroll to position [4083, 0]
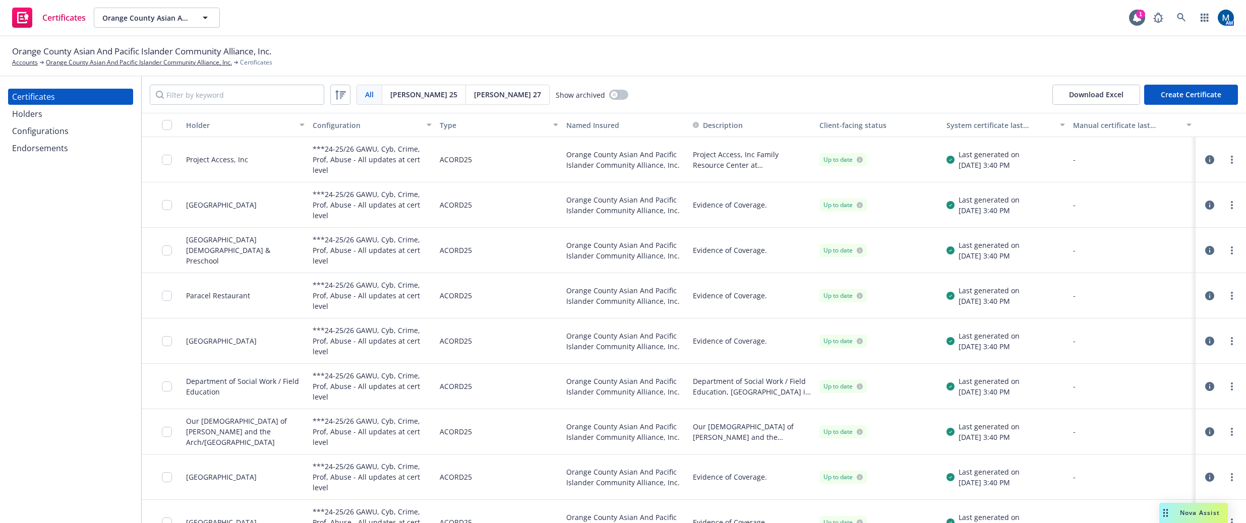
click at [1043, 433] on icon "button" at bounding box center [1209, 431] width 9 height 9
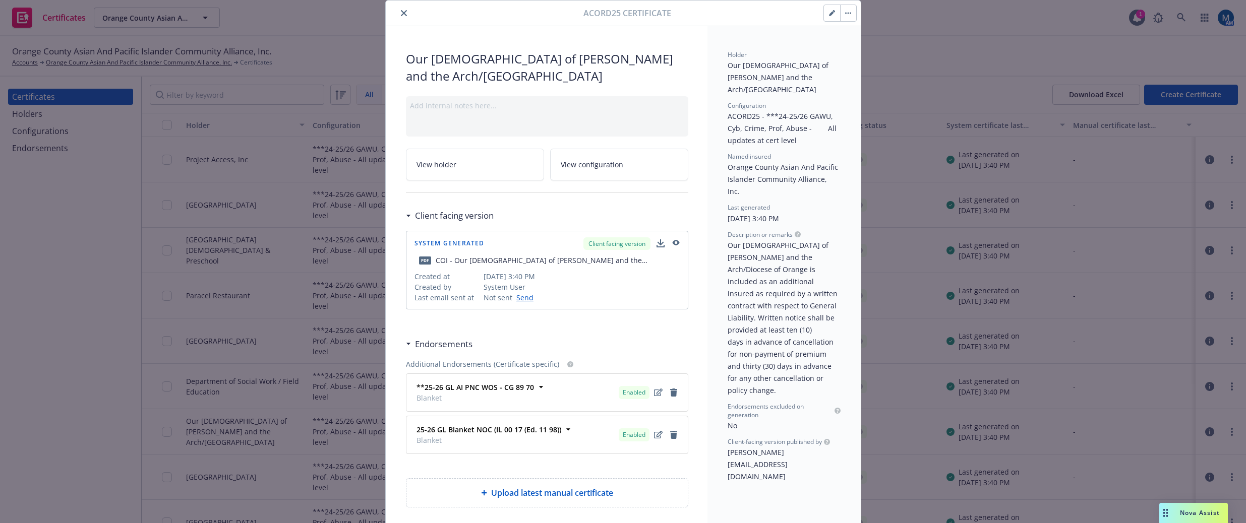
scroll to position [50, 0]
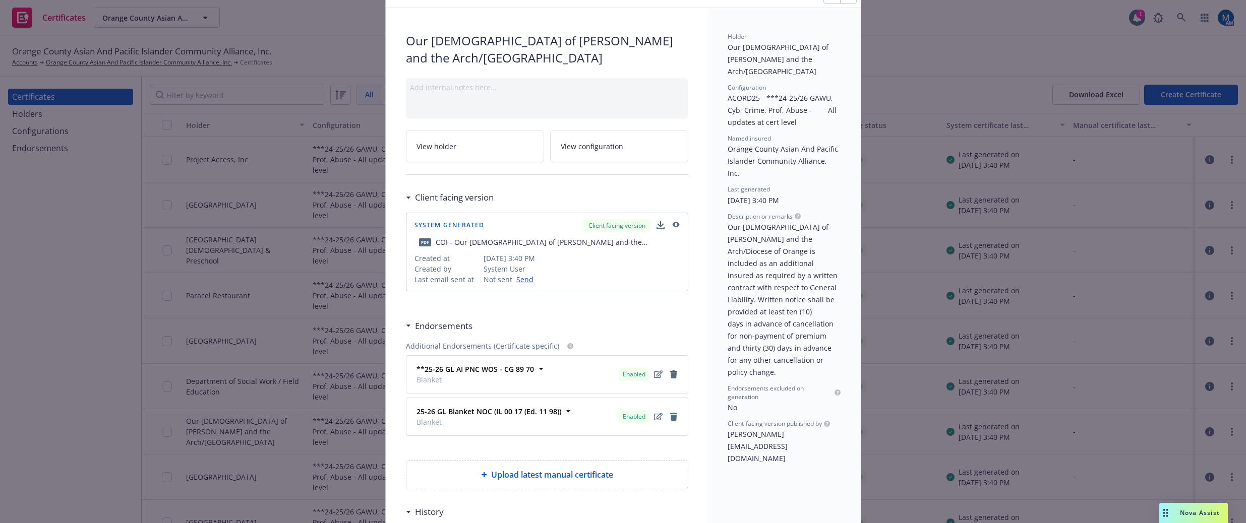
click at [671, 224] on icon "button" at bounding box center [674, 225] width 9 height 7
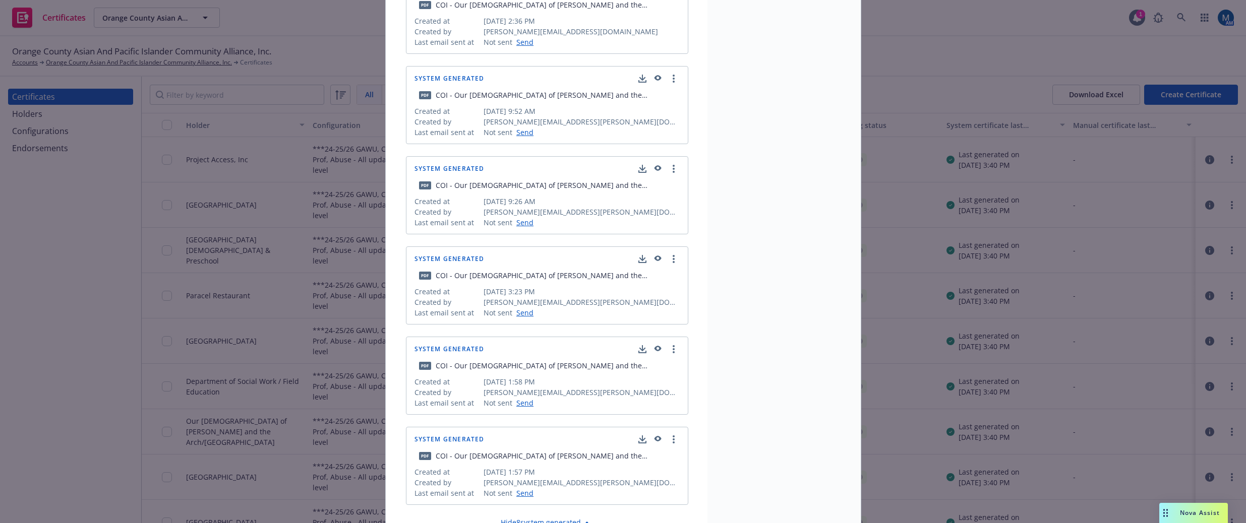
scroll to position [857, 0]
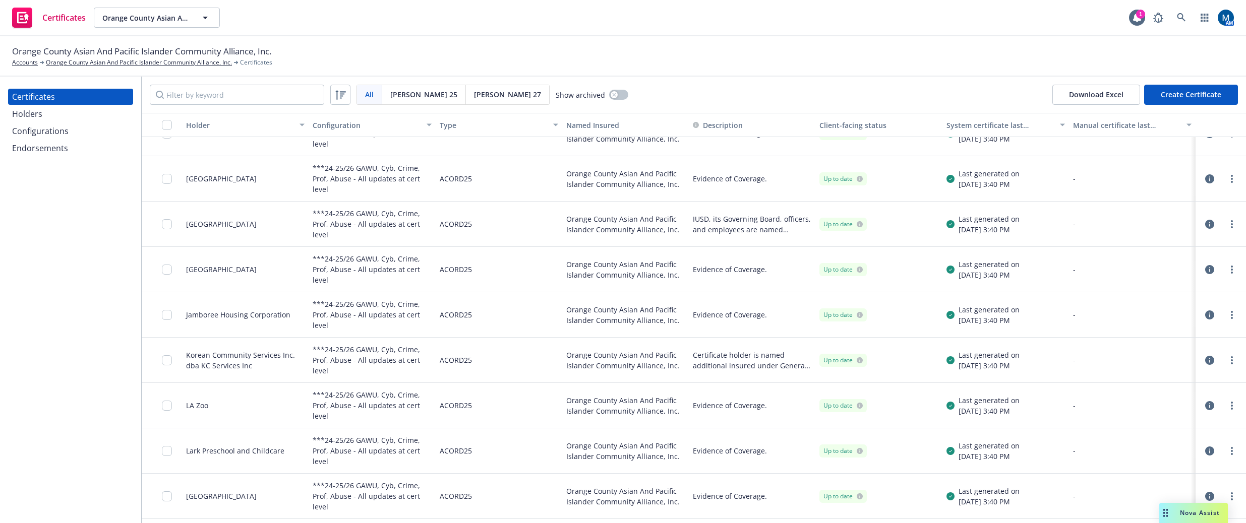
scroll to position [5243, 0]
click at [1043, 223] on icon "button" at bounding box center [1209, 225] width 9 height 9
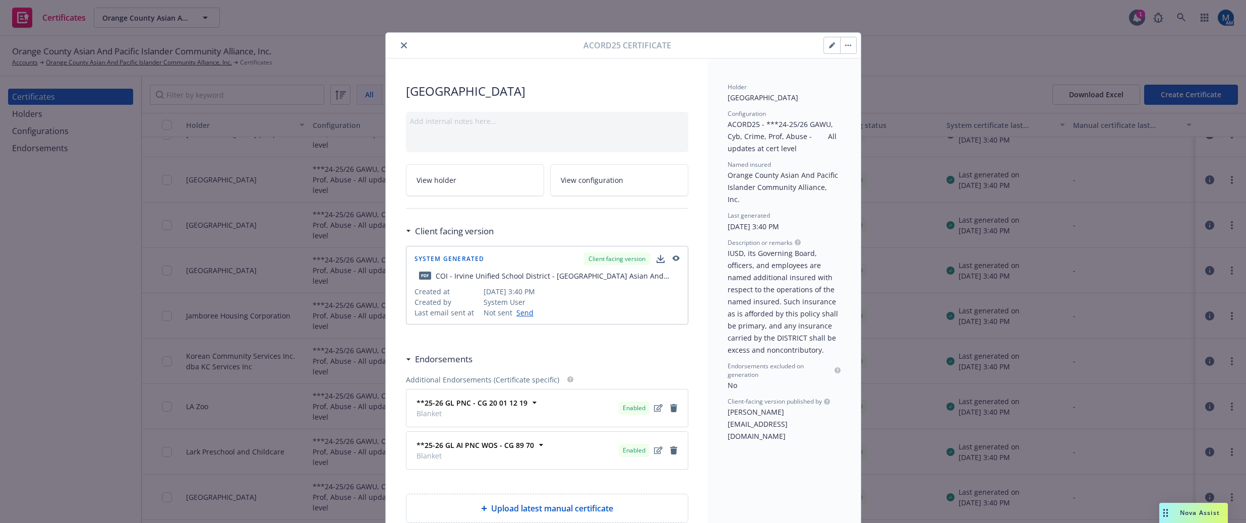
click at [401, 42] on icon "close" at bounding box center [404, 45] width 6 height 6
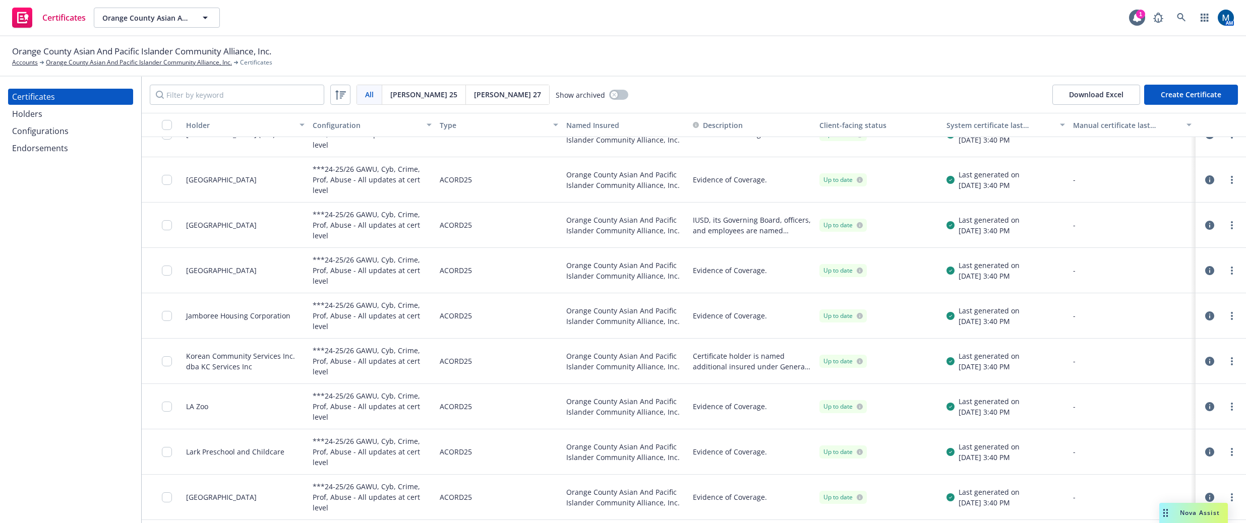
click at [1043, 229] on button "button" at bounding box center [1209, 225] width 12 height 12
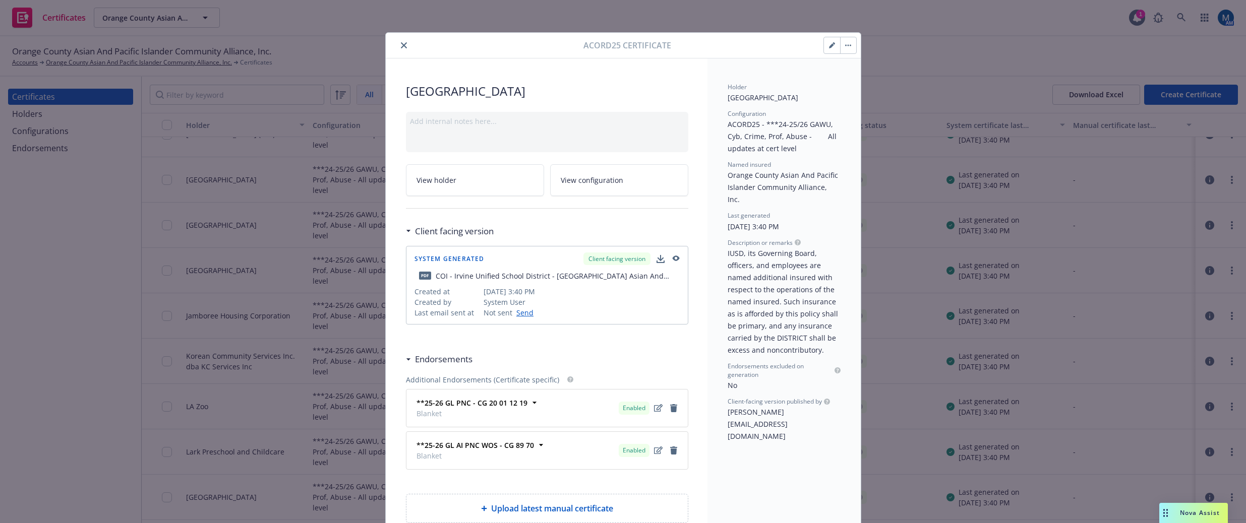
click at [674, 256] on icon "button" at bounding box center [674, 259] width 9 height 7
drag, startPoint x: 399, startPoint y: 45, endPoint x: 441, endPoint y: 4, distance: 58.5
click at [401, 45] on icon "close" at bounding box center [404, 45] width 6 height 6
